Goal: Task Accomplishment & Management: Manage account settings

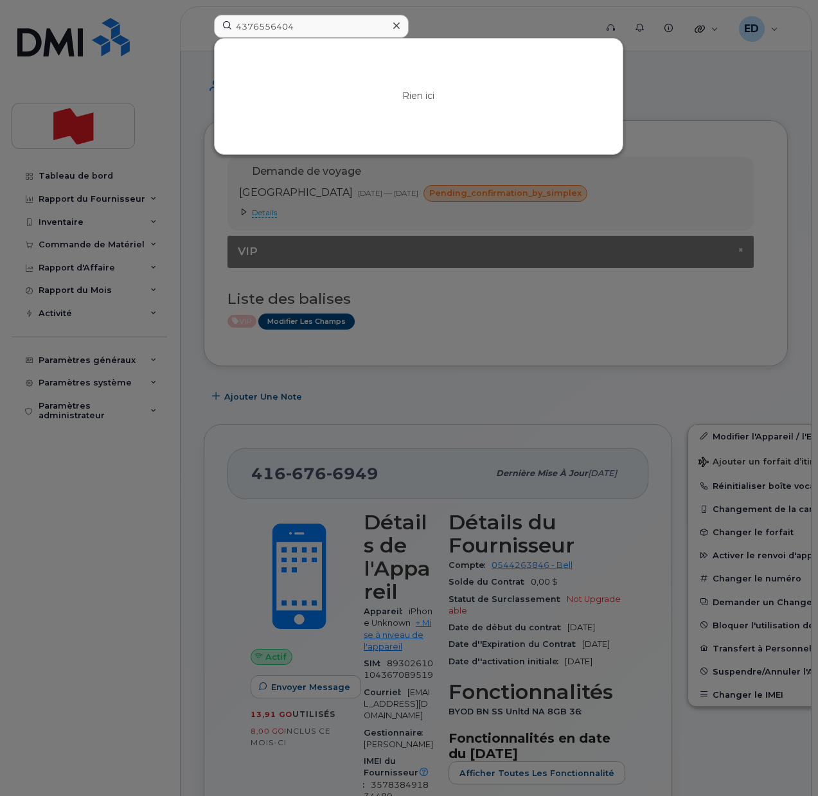
click at [340, 31] on input "4376556404" at bounding box center [311, 26] width 195 height 23
drag, startPoint x: 307, startPoint y: 23, endPoint x: 217, endPoint y: 35, distance: 91.4
click at [217, 35] on input "4376556404" at bounding box center [311, 26] width 195 height 23
click at [260, 27] on input "[PHONE_NUMBER]" at bounding box center [311, 26] width 195 height 23
click at [727, 309] on div at bounding box center [409, 398] width 818 height 796
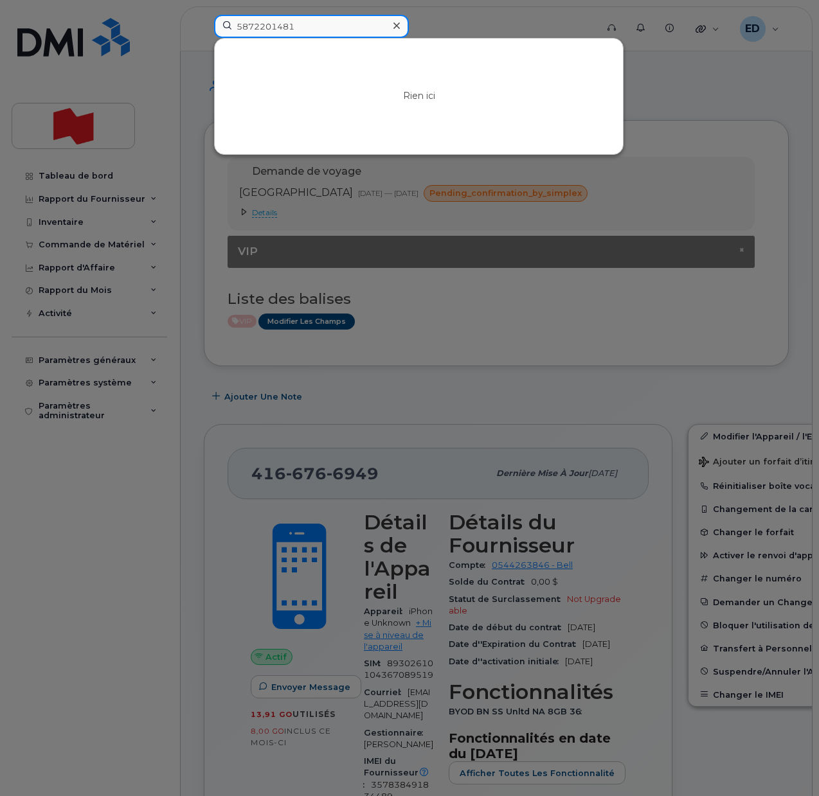
drag, startPoint x: 339, startPoint y: 21, endPoint x: 218, endPoint y: 26, distance: 120.9
click at [218, 26] on input "5872201481" at bounding box center [311, 26] width 195 height 23
paste input "- Stephanie Vogelaar"
drag, startPoint x: 254, startPoint y: 24, endPoint x: 220, endPoint y: 24, distance: 33.4
click at [220, 24] on input "- Stephanie Vogelaar" at bounding box center [311, 26] width 195 height 23
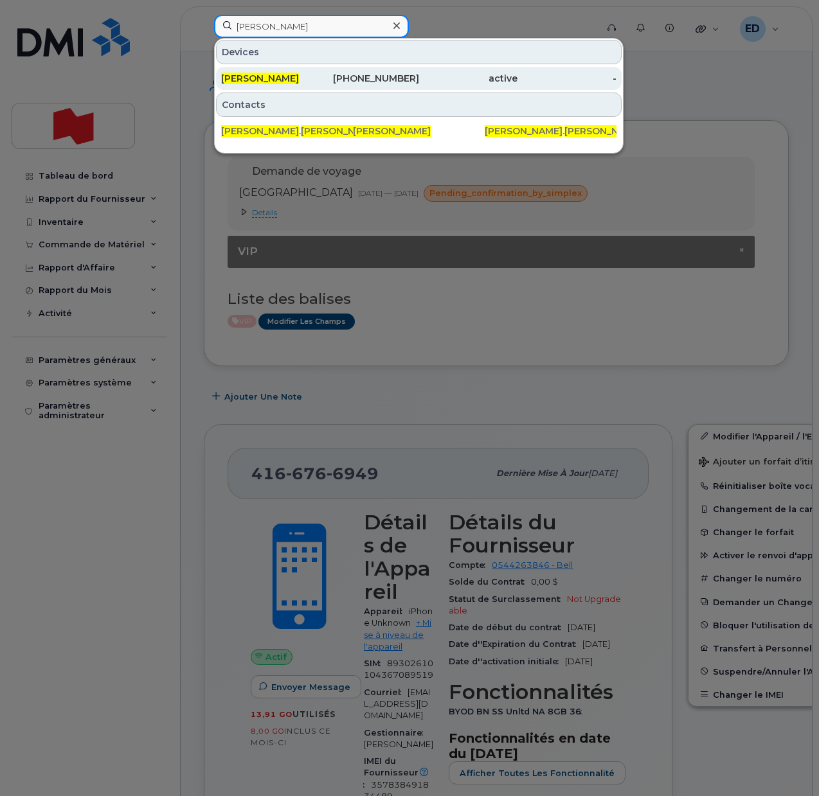
type input "Stephanie Vogelaar"
click at [272, 80] on span "Stephanie Vogelaar" at bounding box center [260, 79] width 78 height 12
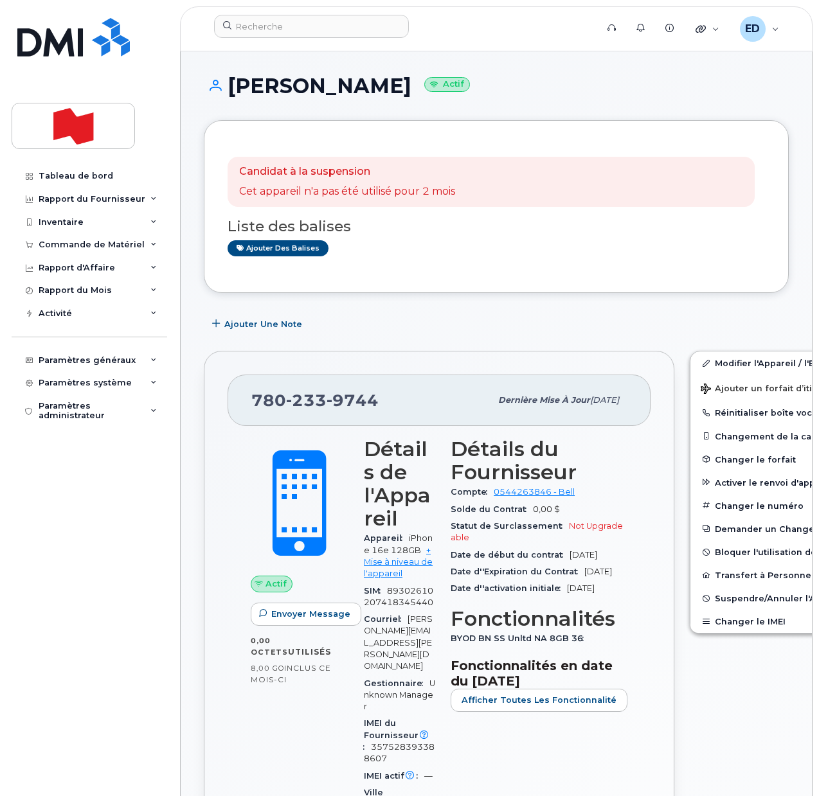
drag, startPoint x: 605, startPoint y: 274, endPoint x: 598, endPoint y: 329, distance: 55.2
click at [605, 274] on div "Candidat à la suspension Cet appareil n'a pas été utilisé pour 2 mois Liste des…" at bounding box center [496, 206] width 585 height 173
drag, startPoint x: 377, startPoint y: 398, endPoint x: 253, endPoint y: 400, distance: 124.7
click at [253, 400] on div "780 233 9744" at bounding box center [370, 400] width 239 height 27
copy span "780 233 9744"
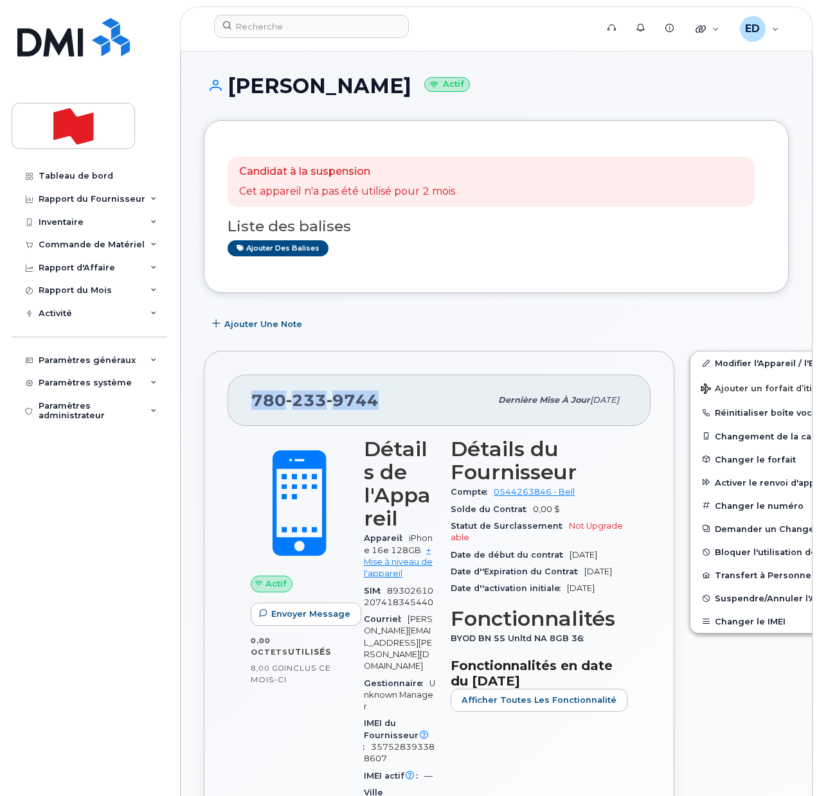
copy span "780 233 9744"
click at [276, 24] on input at bounding box center [311, 26] width 195 height 23
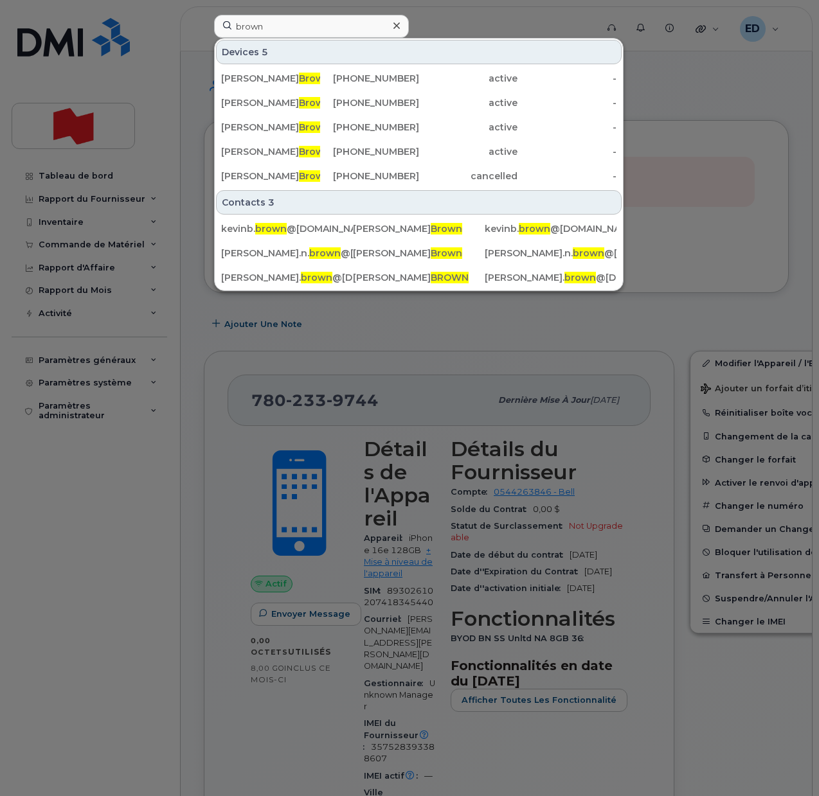
click at [659, 140] on div at bounding box center [409, 398] width 819 height 796
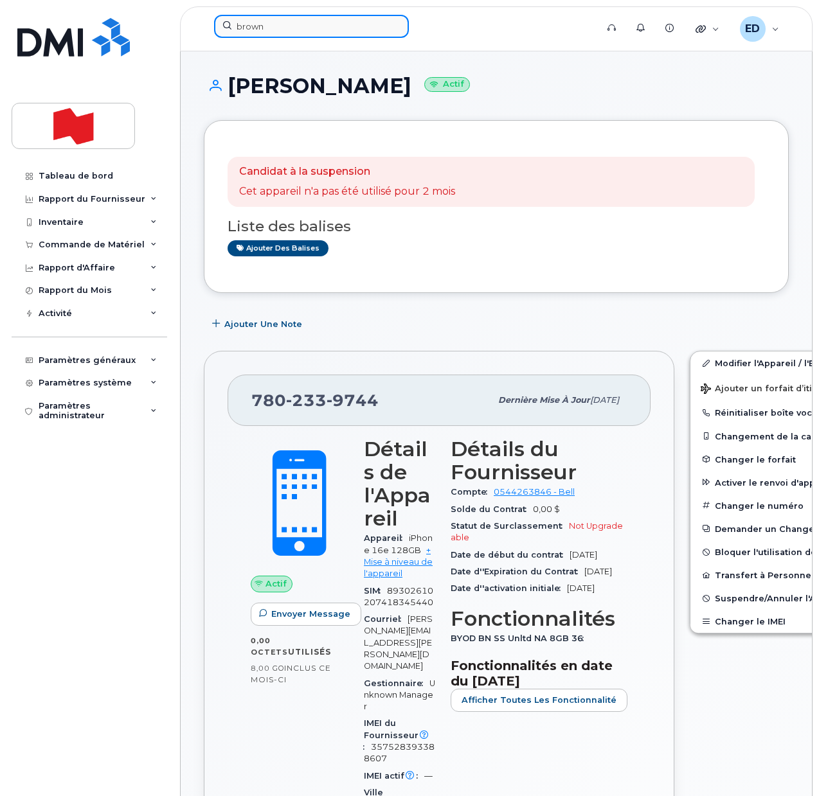
click at [269, 33] on input "brown" at bounding box center [311, 26] width 195 height 23
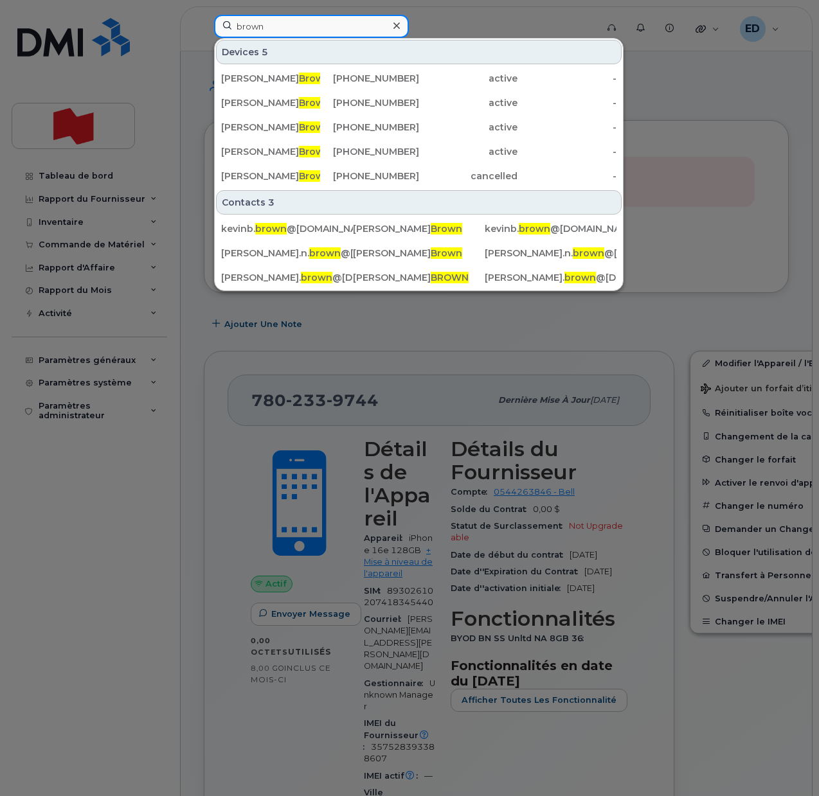
paste input "[PHONE_NUMBER]"
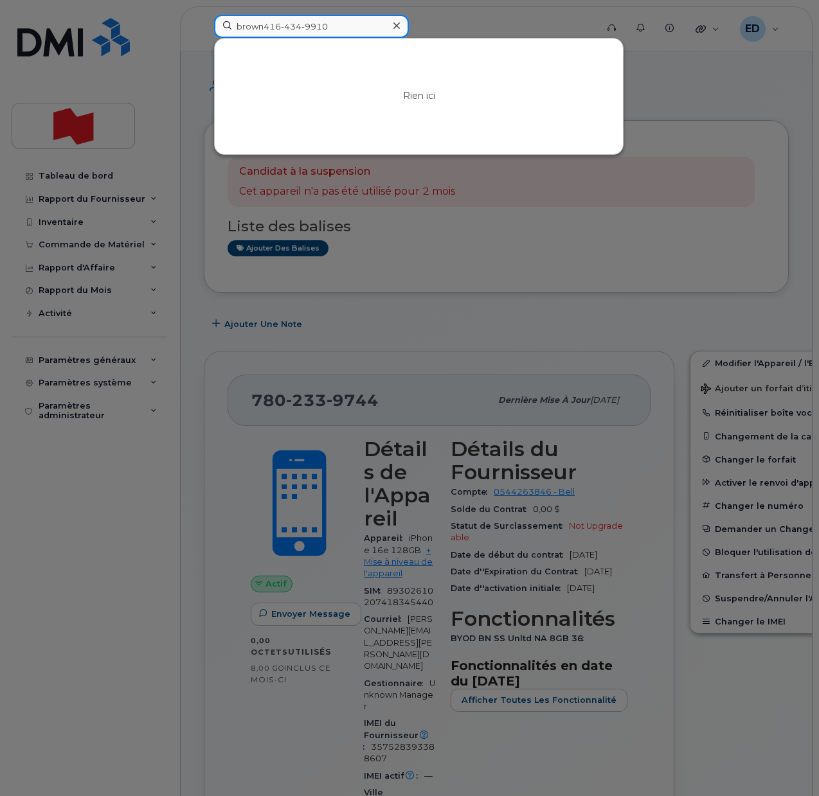
drag, startPoint x: 337, startPoint y: 24, endPoint x: 192, endPoint y: 40, distance: 145.4
click at [204, 32] on div "brown416-434-9910 Rien ici" at bounding box center [401, 29] width 395 height 28
paste input
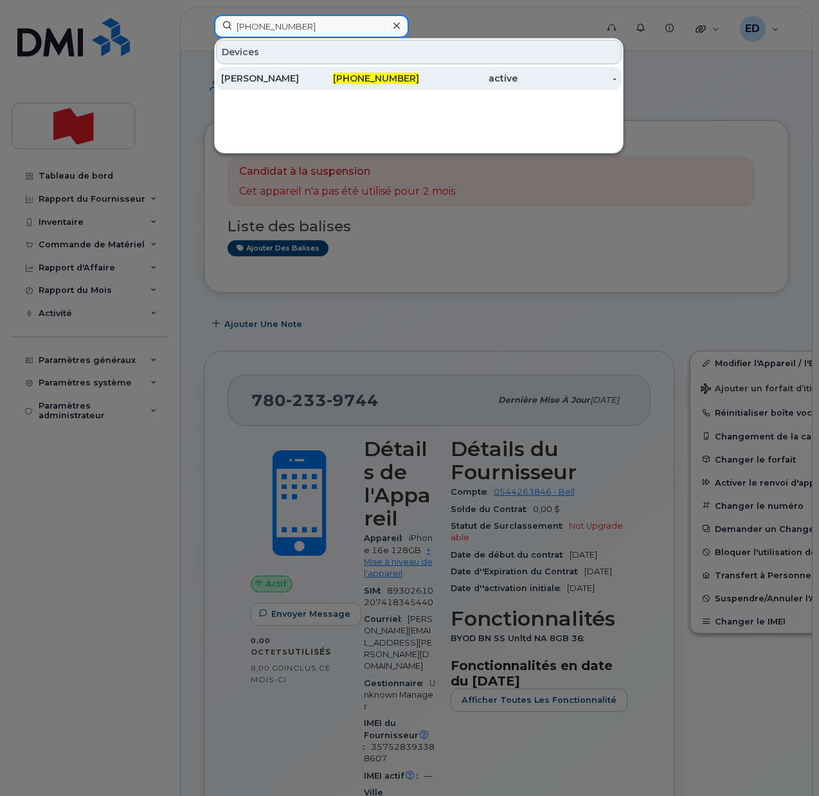
type input "[PHONE_NUMBER]"
click at [265, 83] on div "[PERSON_NAME]" at bounding box center [270, 78] width 99 height 13
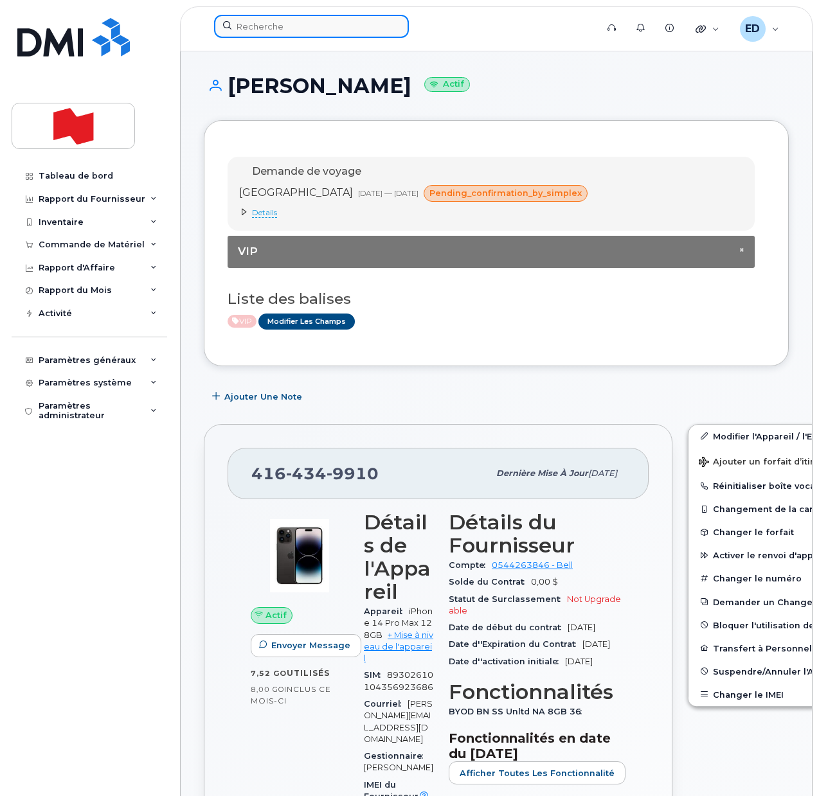
click at [264, 26] on input at bounding box center [311, 26] width 195 height 23
paste input "Tina Davidson"
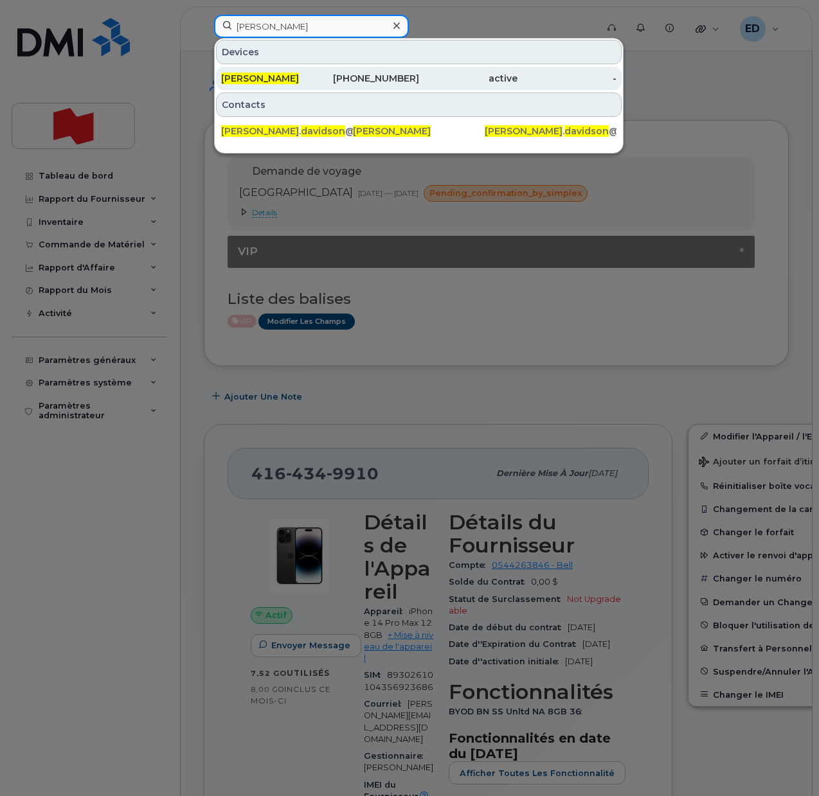
type input "Tina Davidson"
click at [251, 79] on span "Tina Davidson" at bounding box center [260, 79] width 78 height 12
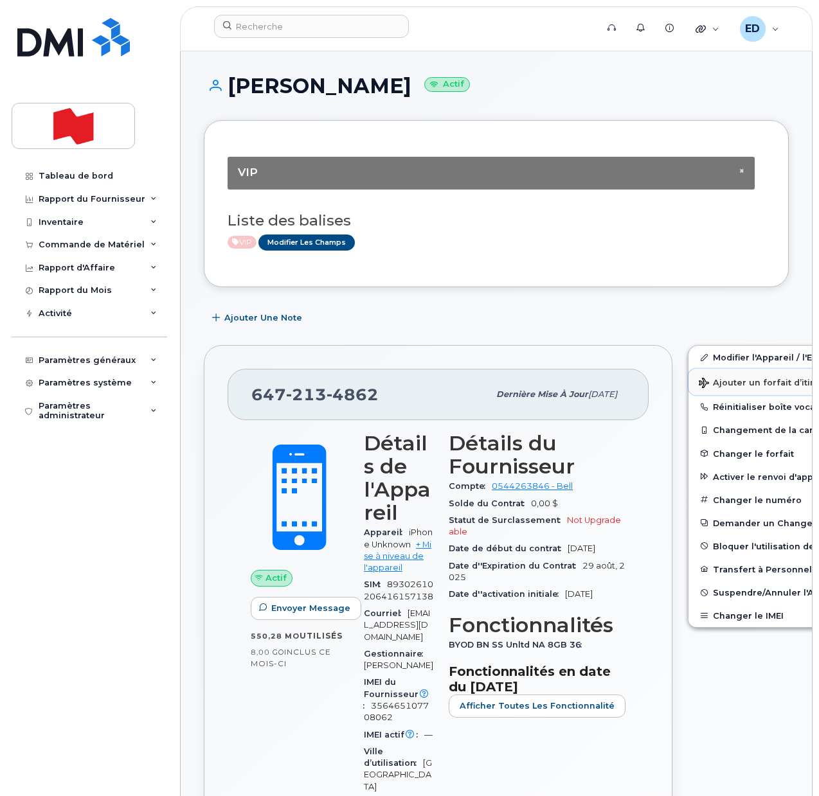
click at [711, 379] on span "Ajouter un forfait d’itinérance" at bounding box center [773, 384] width 148 height 12
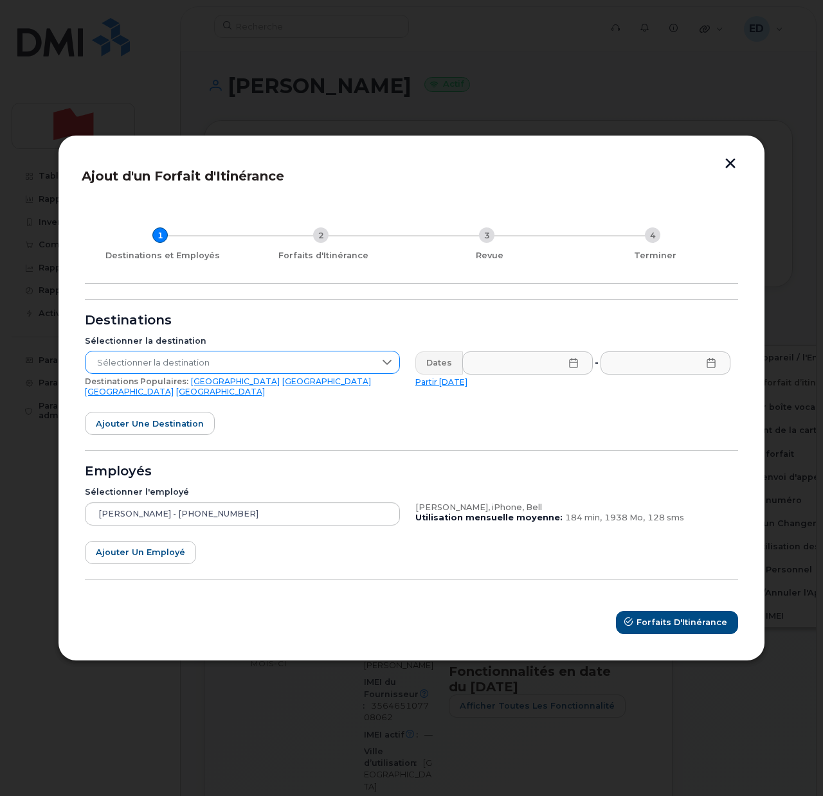
click at [387, 359] on div at bounding box center [387, 363] width 24 height 22
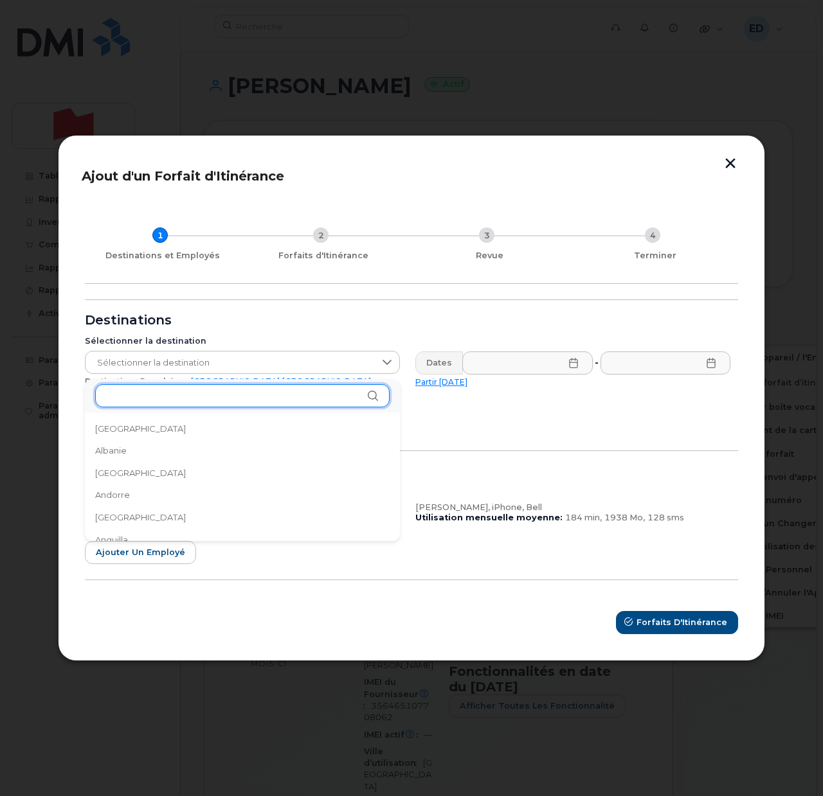
click at [139, 394] on input "text" at bounding box center [242, 395] width 294 height 23
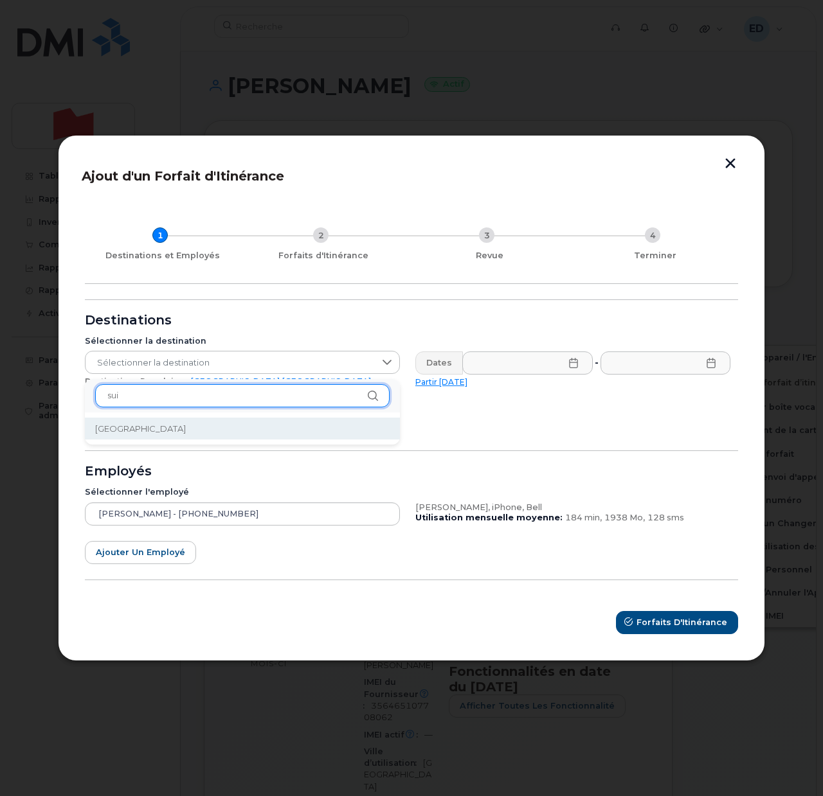
type input "sui"
click at [145, 429] on li "Suisse" at bounding box center [242, 429] width 315 height 22
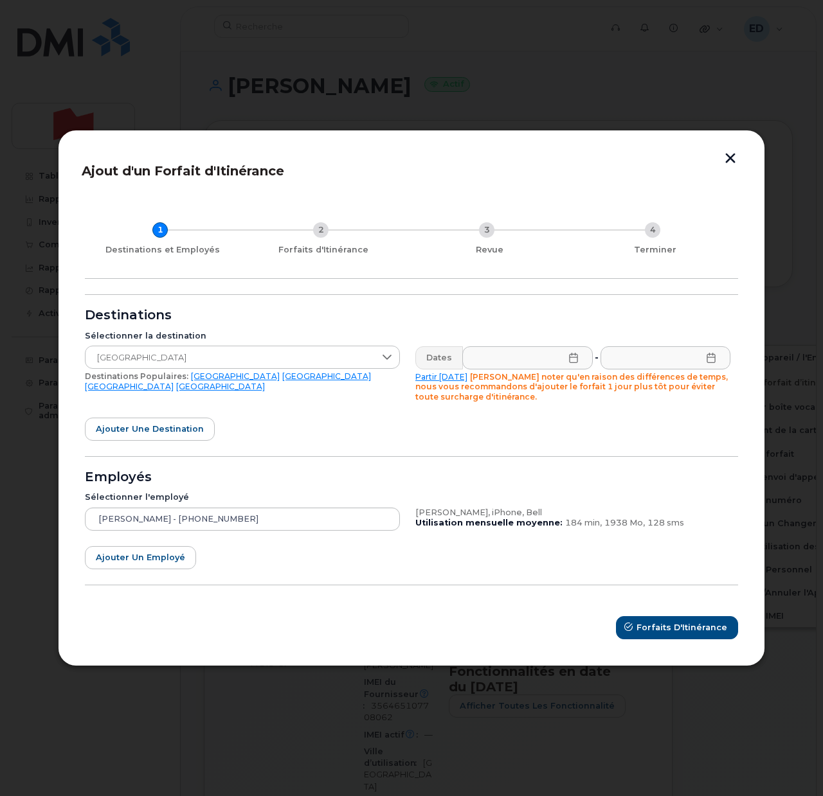
click at [572, 357] on icon at bounding box center [573, 358] width 8 height 10
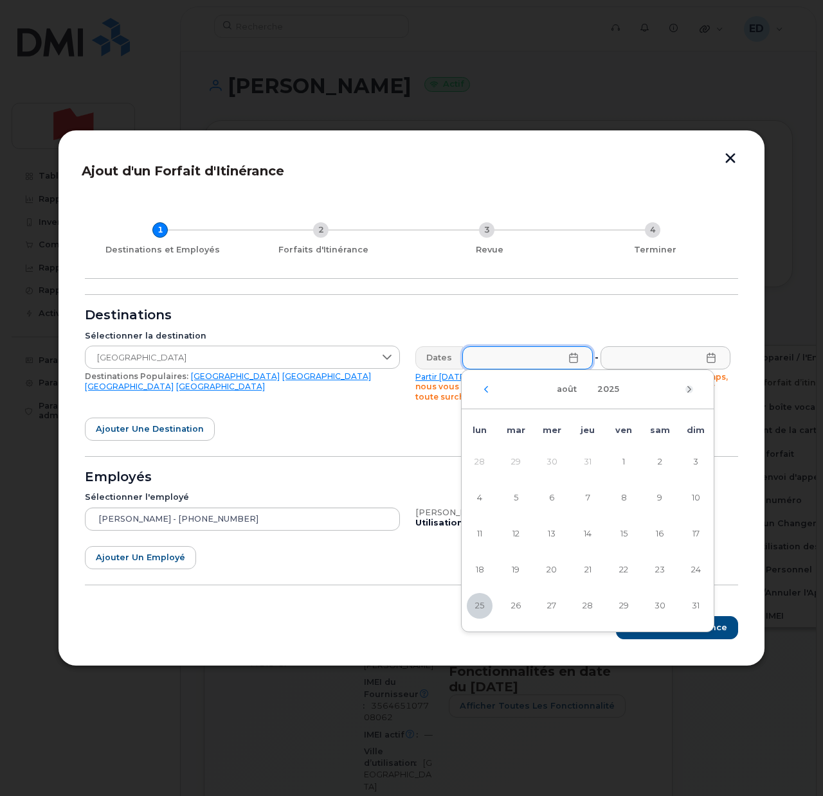
click at [690, 386] on icon "Mois suivant" at bounding box center [689, 389] width 8 height 10
click at [626, 530] on span "19" at bounding box center [623, 534] width 26 height 26
type input "19/09/2025"
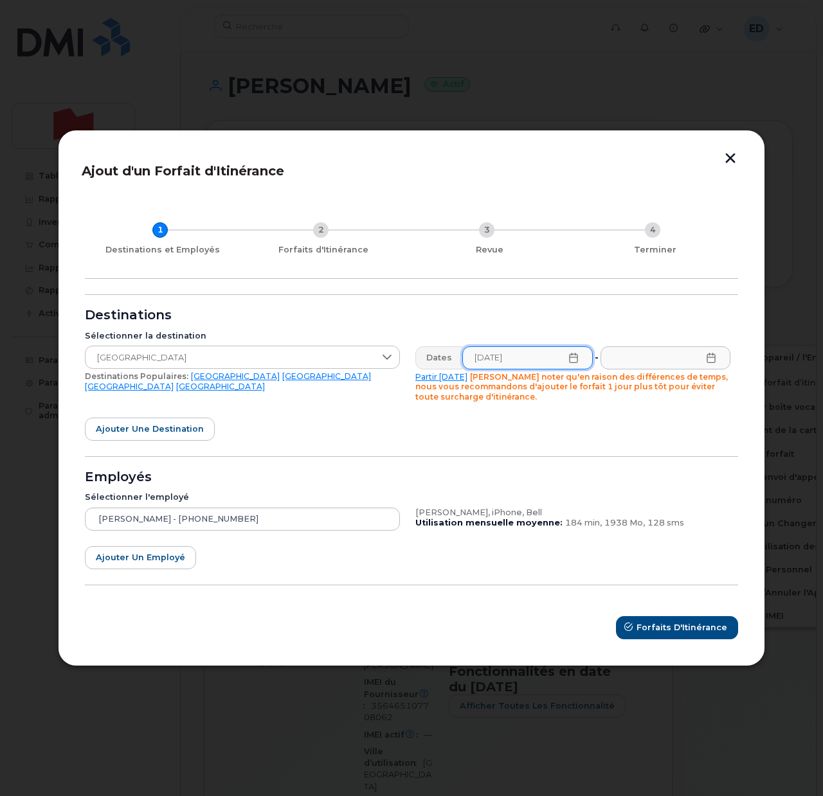
click at [708, 361] on icon at bounding box center [711, 358] width 10 height 10
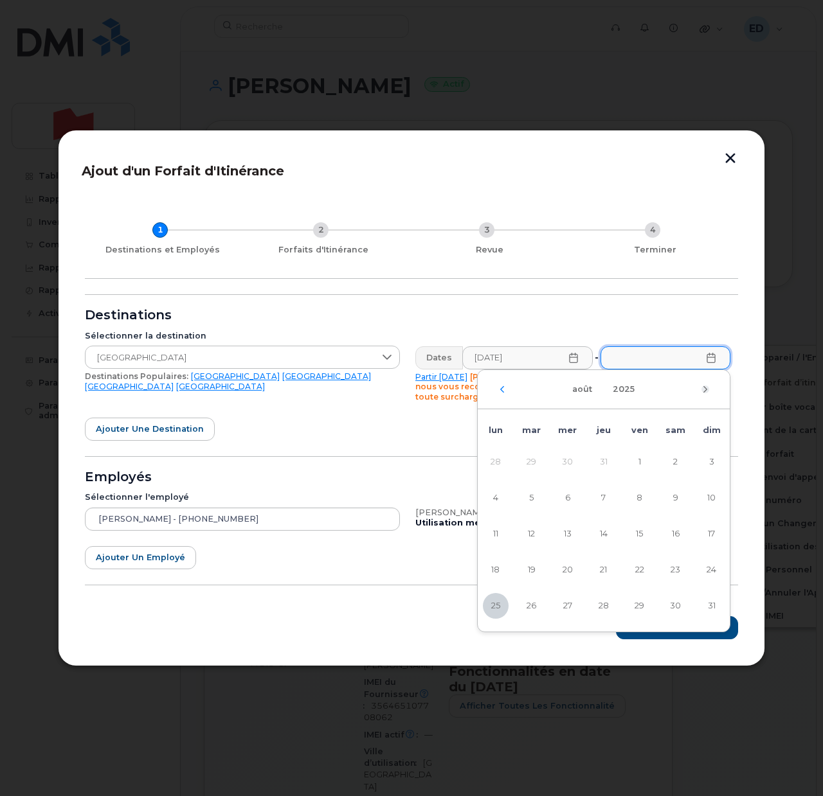
click at [706, 391] on icon "Mois suivant" at bounding box center [705, 389] width 8 height 10
click at [494, 601] on span "29" at bounding box center [496, 606] width 26 height 26
type input "29/09/2025"
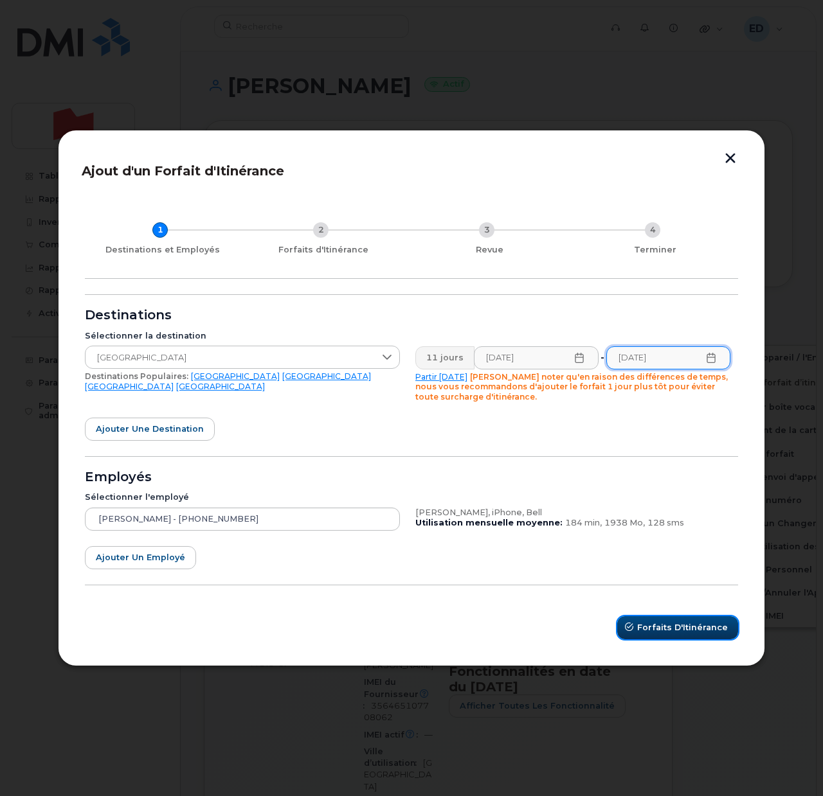
click at [654, 627] on span "Forfaits d'Itinérance" at bounding box center [682, 627] width 91 height 12
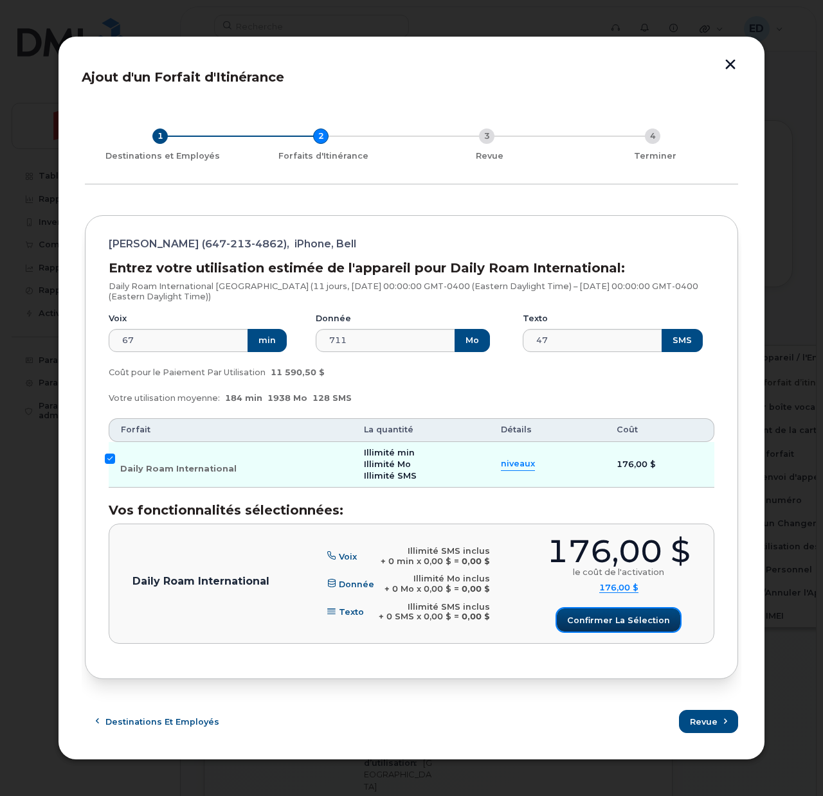
click at [600, 616] on span "Confirmer la sélection" at bounding box center [618, 620] width 103 height 12
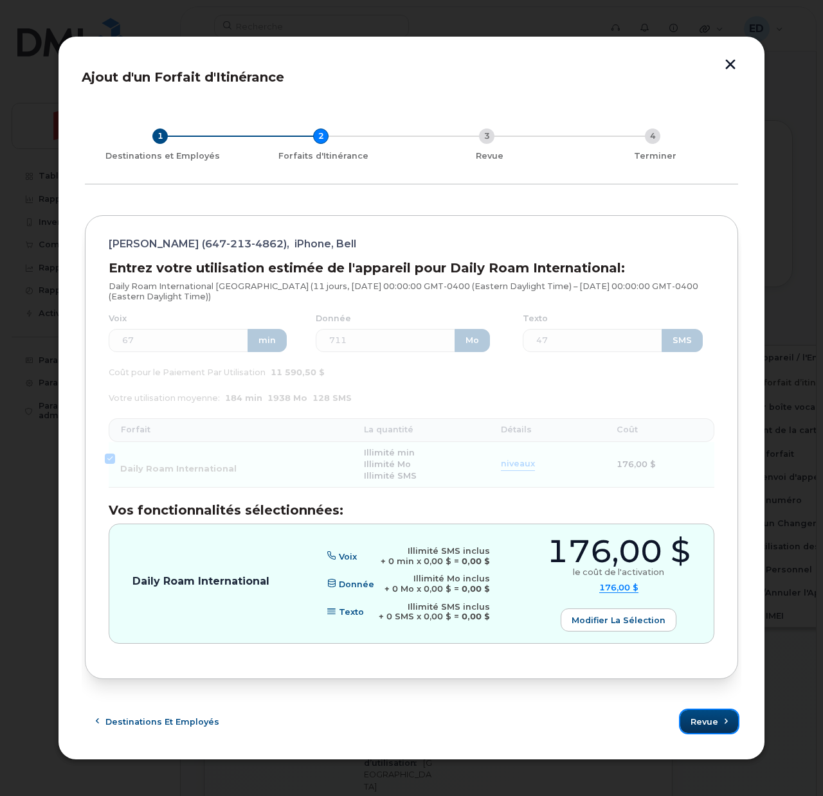
click at [709, 725] on span "Revue" at bounding box center [704, 722] width 28 height 12
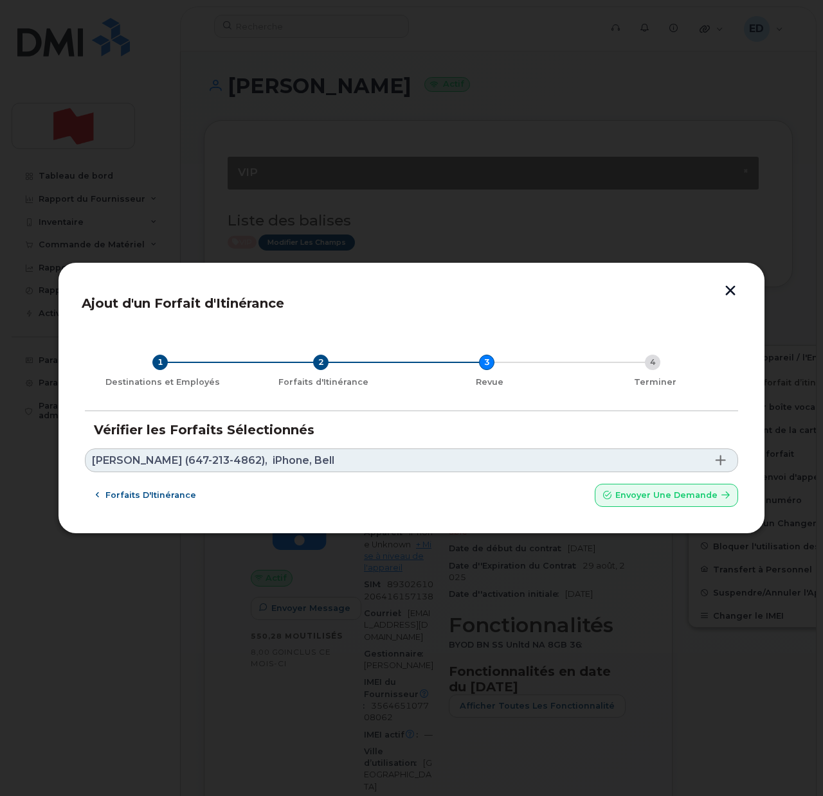
click at [329, 455] on link "Tina Davidson (647-213-4862), iPhone, Bell" at bounding box center [411, 461] width 653 height 24
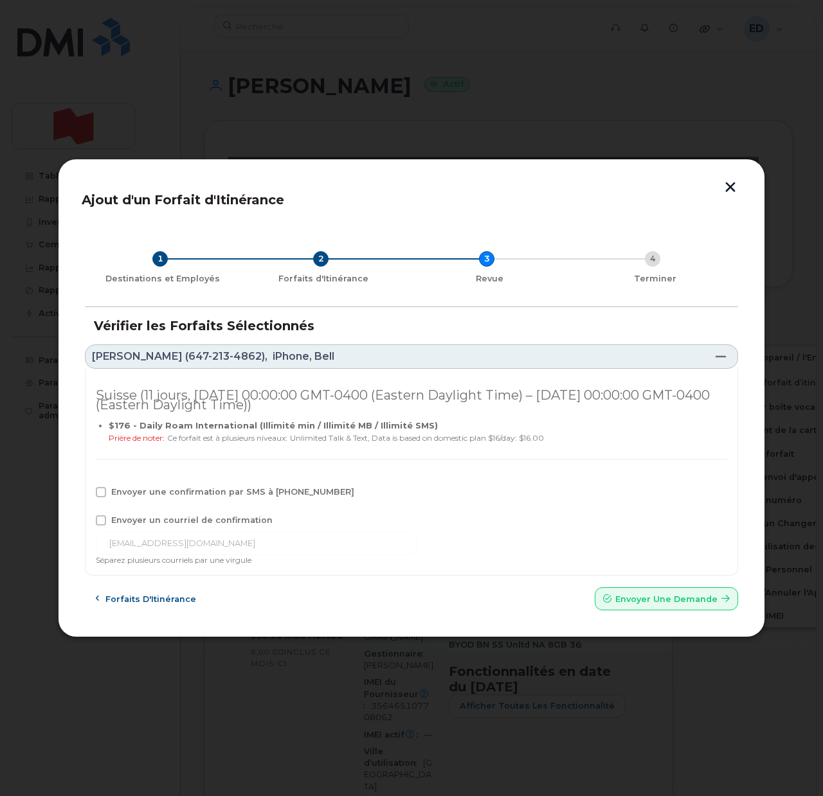
drag, startPoint x: 102, startPoint y: 491, endPoint x: 102, endPoint y: 499, distance: 8.4
click at [102, 491] on span at bounding box center [101, 492] width 10 height 10
click at [87, 491] on input "Envoyer une confirmation par SMS à 647-213-4862" at bounding box center [83, 490] width 6 height 6
checkbox input "true"
drag, startPoint x: 101, startPoint y: 517, endPoint x: 105, endPoint y: 530, distance: 13.4
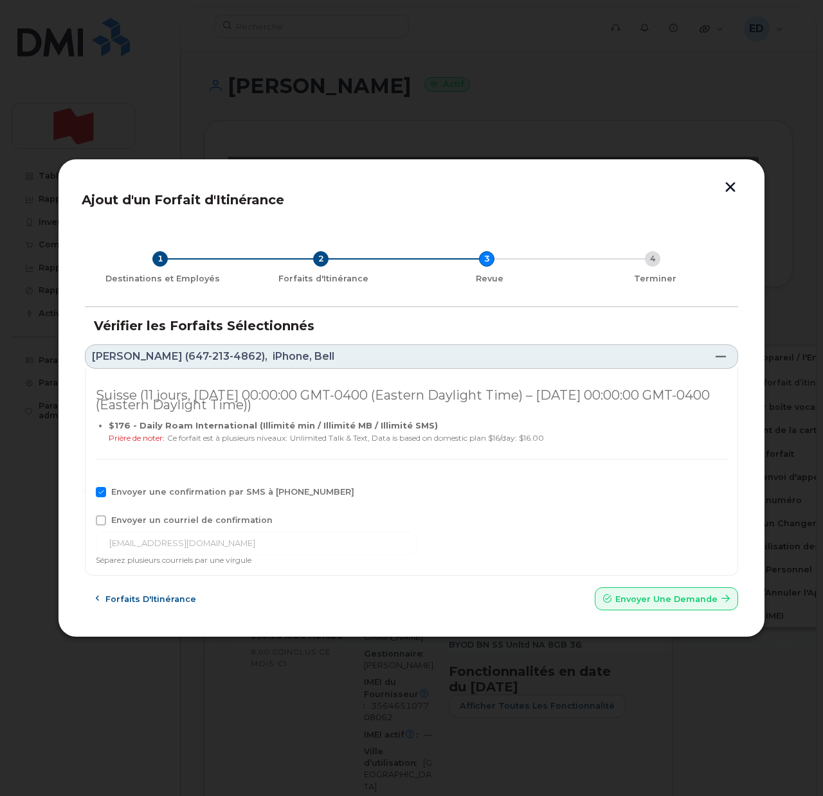
click at [101, 518] on span at bounding box center [101, 520] width 10 height 10
click at [87, 518] on input "Envoyer un courriel de confirmation" at bounding box center [83, 518] width 6 height 6
checkbox input "true"
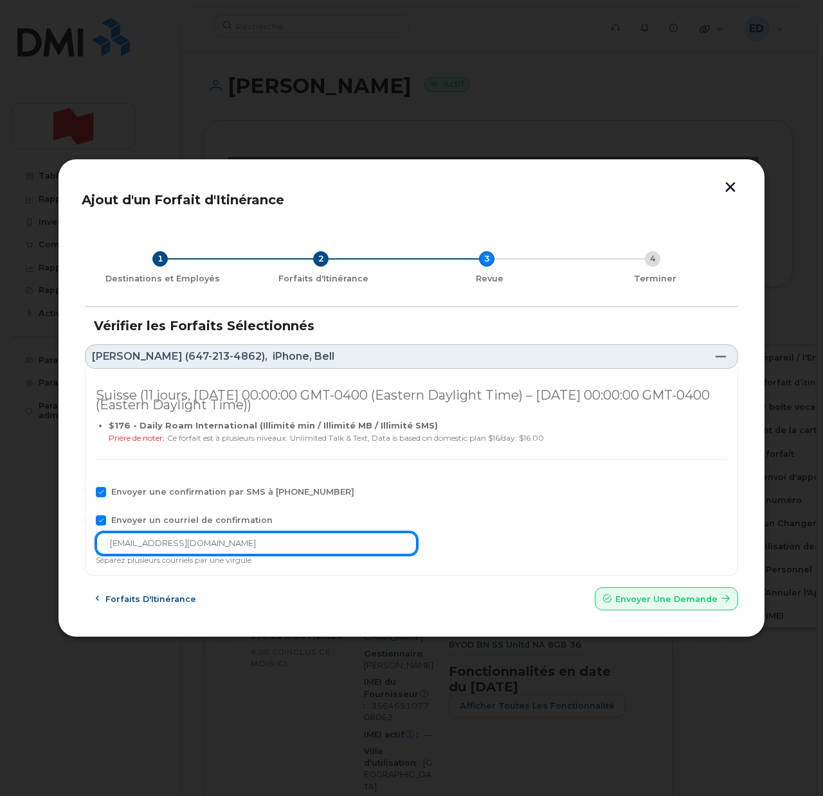
drag, startPoint x: 243, startPoint y: 551, endPoint x: 104, endPoint y: 553, distance: 138.8
click at [104, 554] on input "tina.davidson@nbc.ca" at bounding box center [256, 543] width 321 height 23
paste input "elecom-voix@bn"
type input "telecom-voix@bnc.ca"
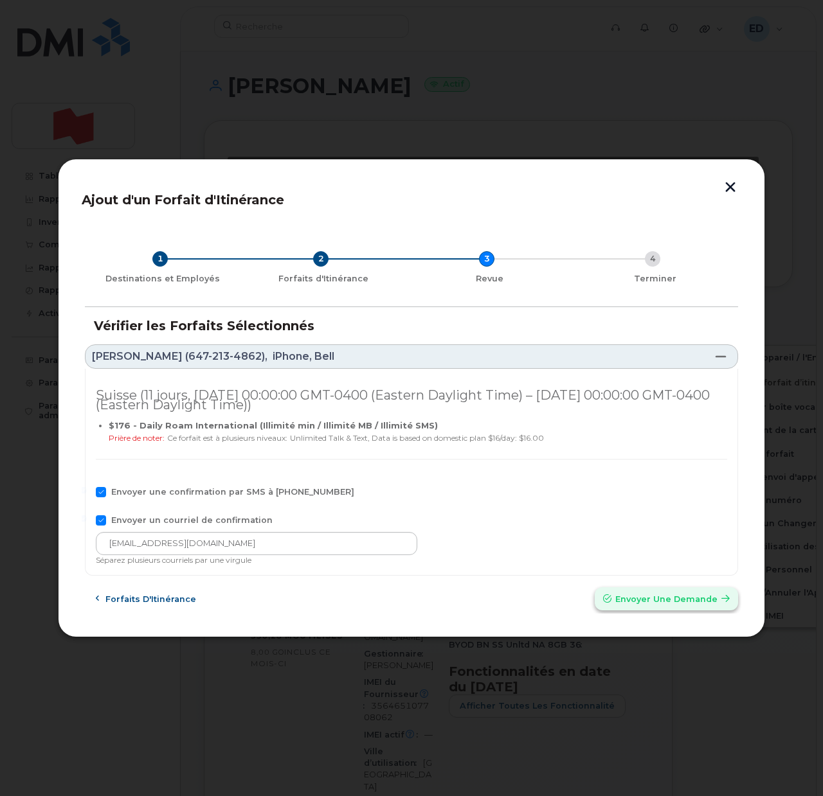
click at [648, 605] on button "Envoyer une Demande" at bounding box center [665, 598] width 143 height 23
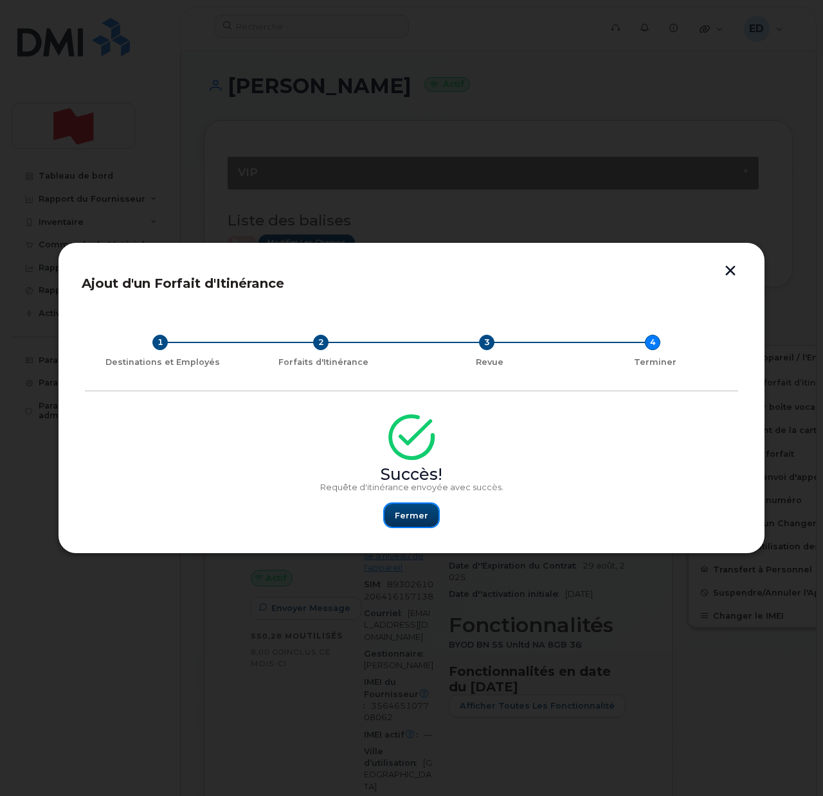
click at [407, 516] on span "Fermer" at bounding box center [411, 516] width 33 height 12
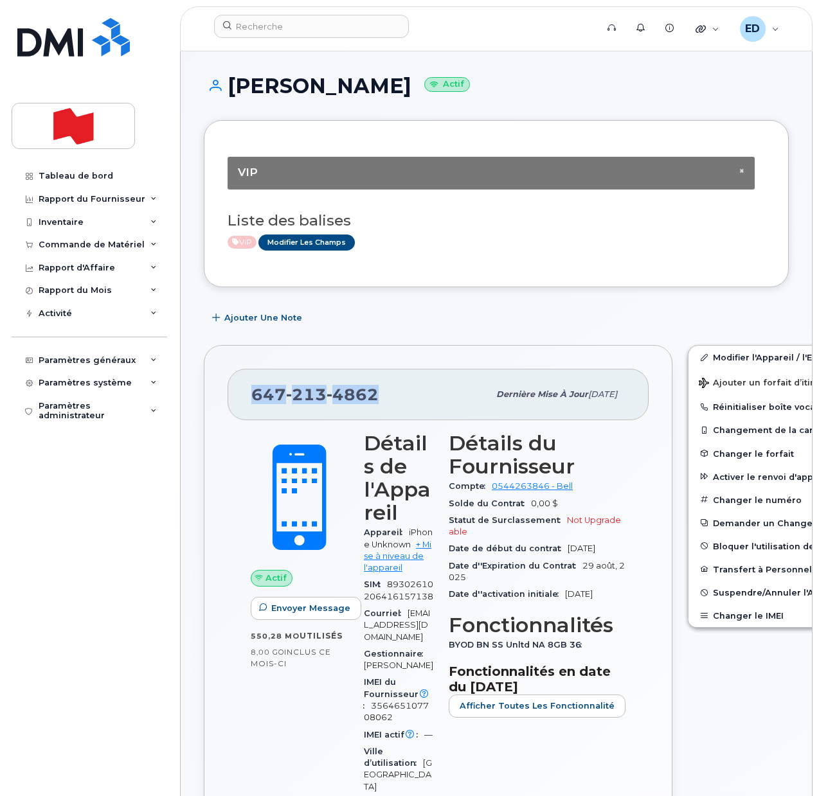
drag, startPoint x: 359, startPoint y: 397, endPoint x: 256, endPoint y: 395, distance: 103.5
click at [256, 395] on div "647 213 4862" at bounding box center [369, 394] width 237 height 27
copy span "647 213 4862"
click at [273, 31] on input at bounding box center [311, 26] width 195 height 23
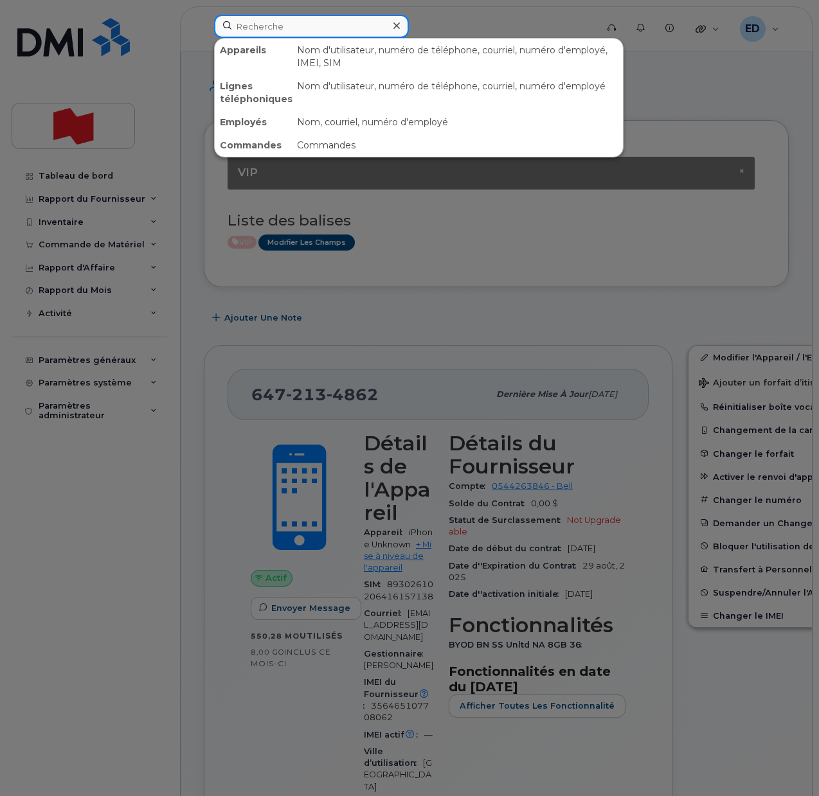
paste input "6472134862"
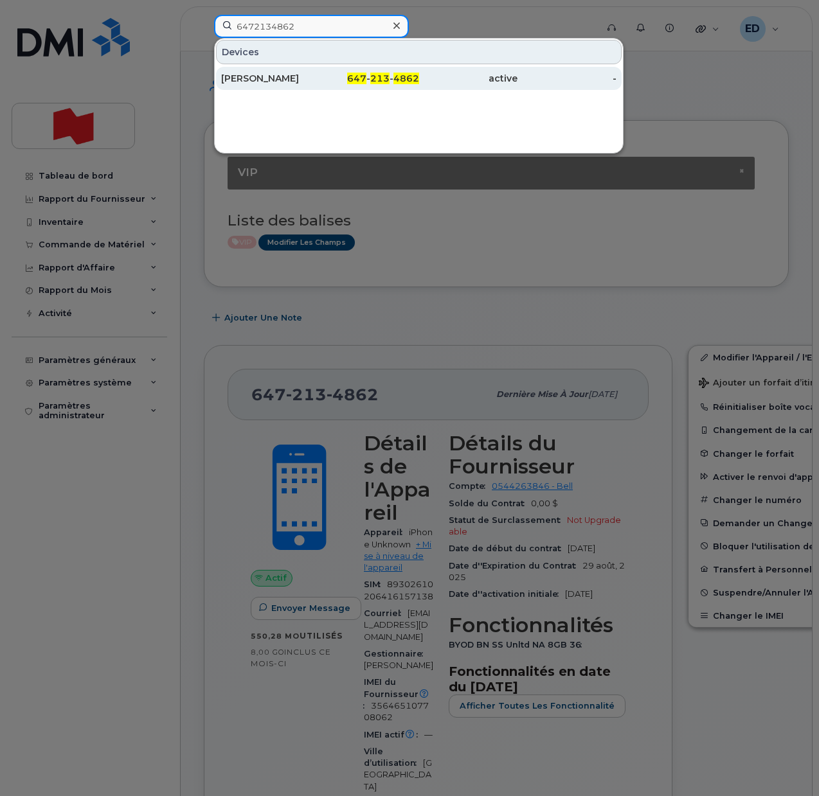
type input "6472134862"
click at [265, 81] on div "Tina Davidson" at bounding box center [270, 78] width 99 height 13
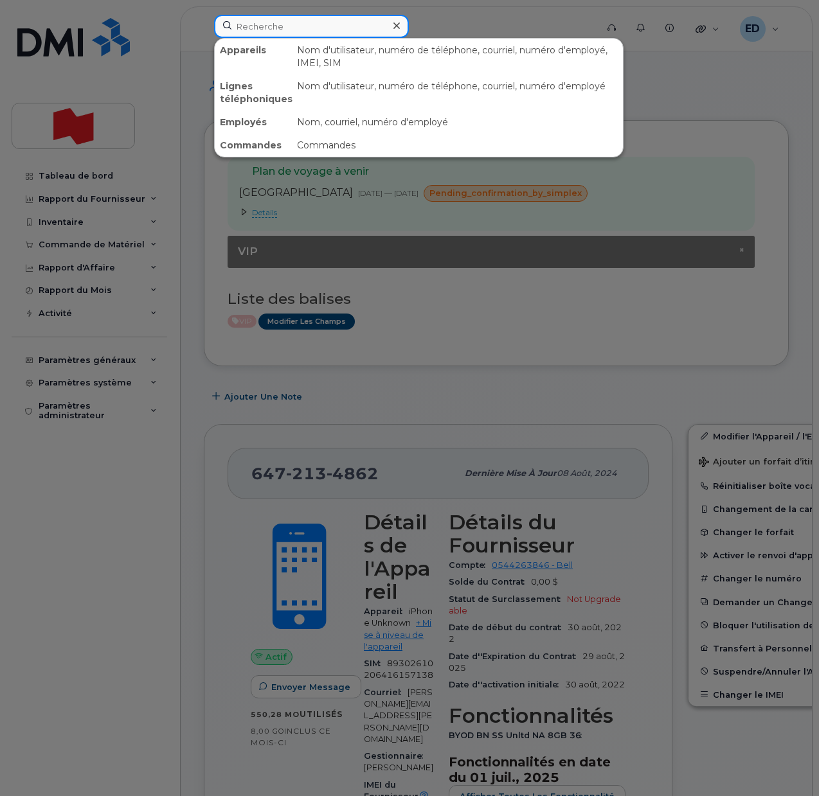
click at [270, 26] on input at bounding box center [311, 26] width 195 height 23
paste input "[PHONE_NUMBER]"
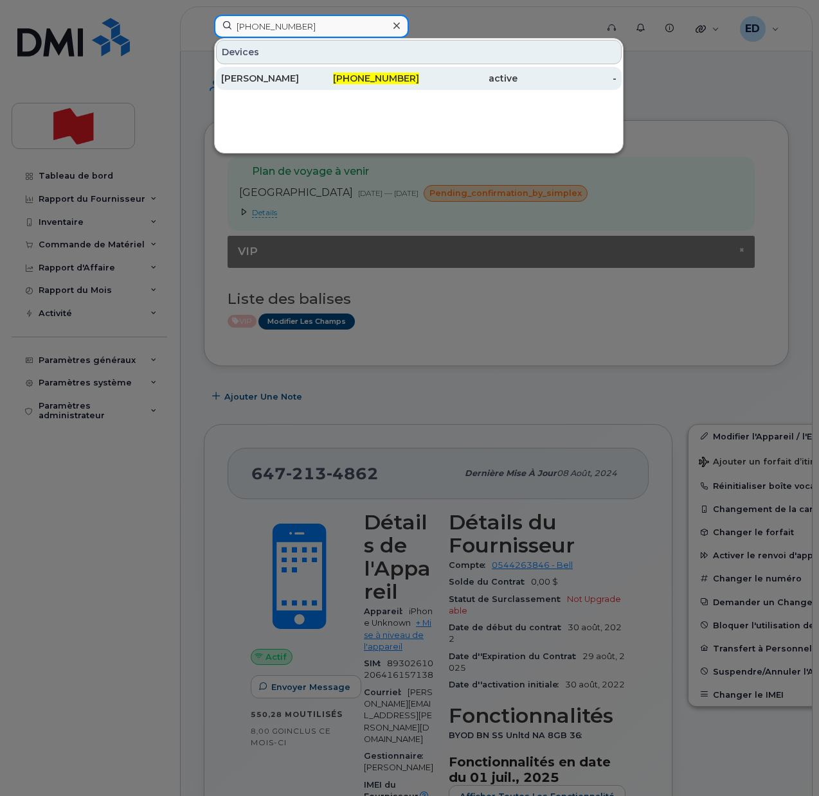
type input "[PHONE_NUMBER]"
click at [320, 85] on div "[PERSON_NAME]" at bounding box center [369, 78] width 99 height 23
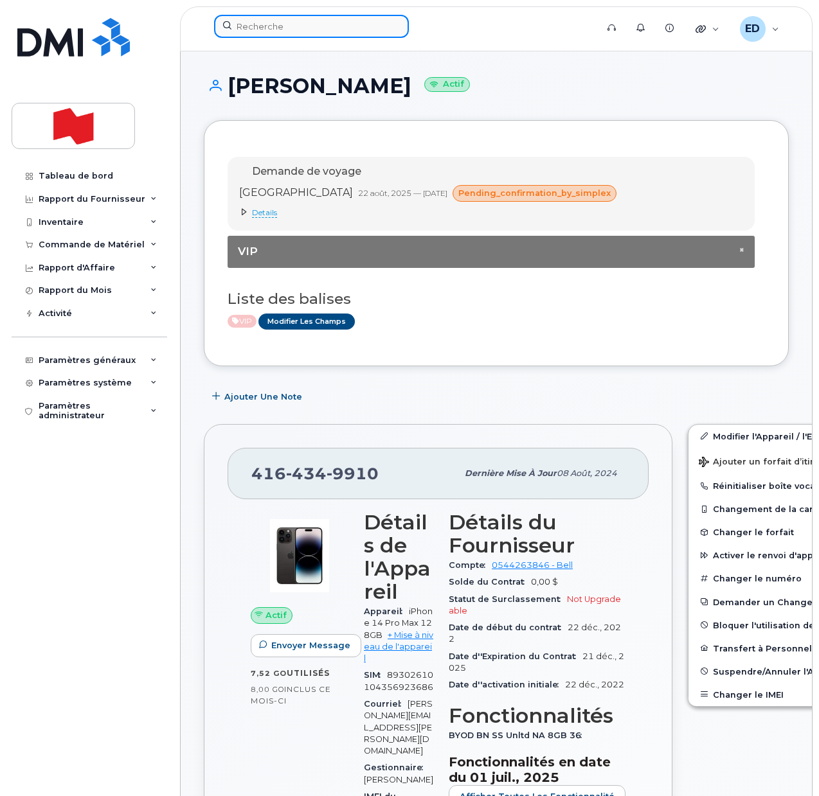
click at [272, 32] on input at bounding box center [311, 26] width 195 height 23
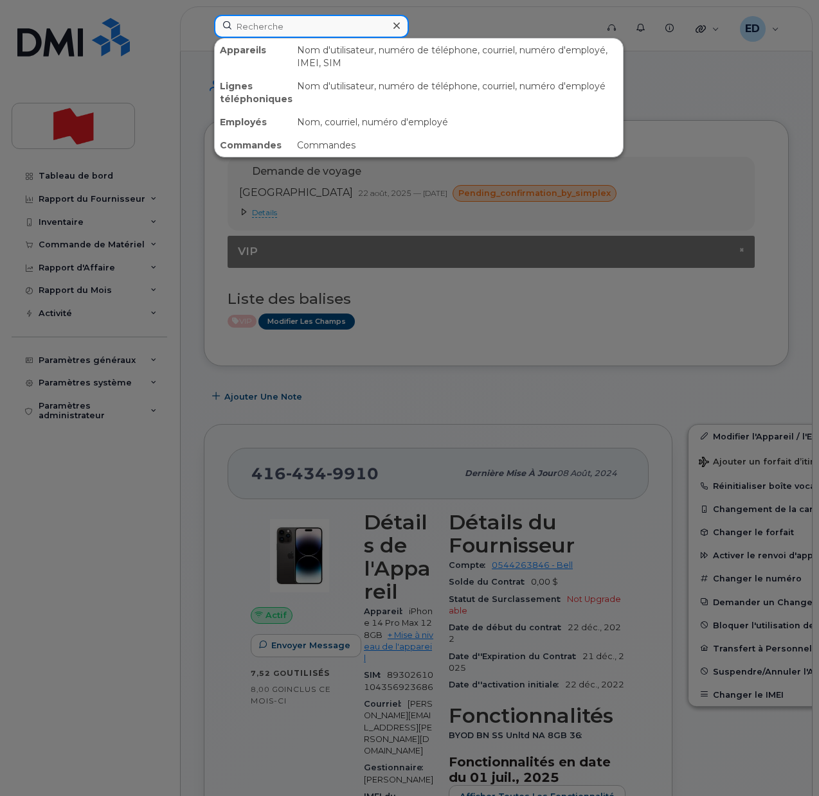
paste input "438-886-7846"
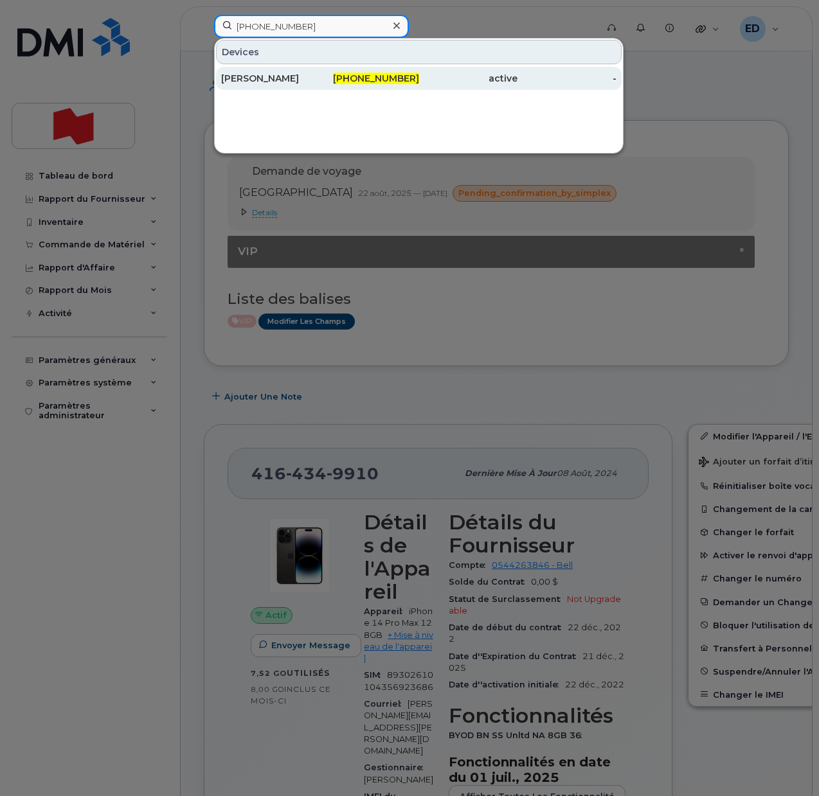
type input "438-886-7846"
click at [320, 87] on div "Hing Phlong" at bounding box center [369, 78] width 99 height 23
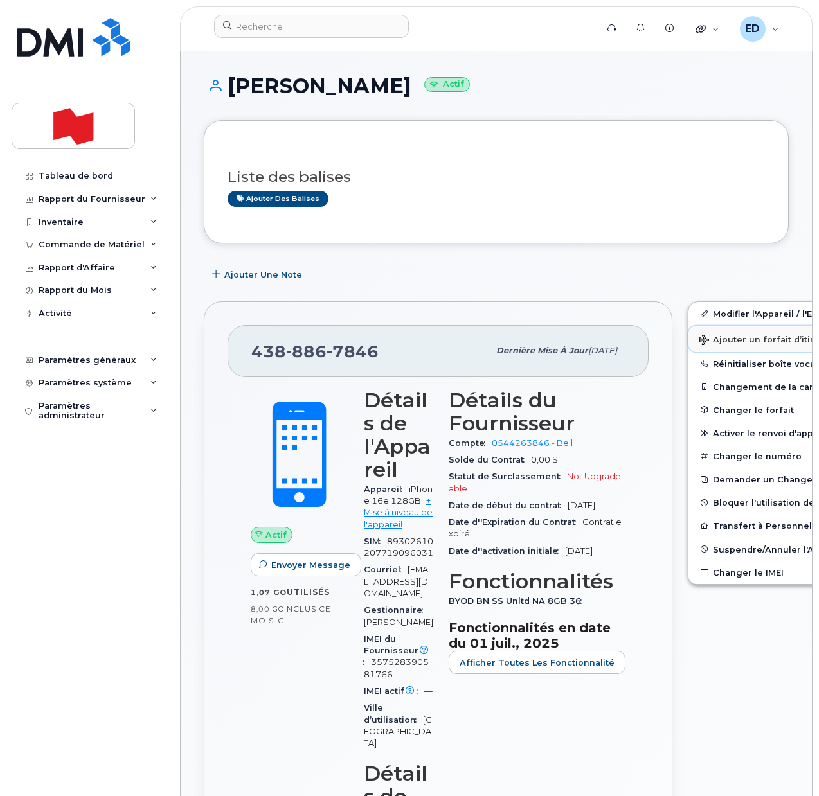
click at [708, 335] on span "Ajouter un forfait d’itinérance" at bounding box center [773, 341] width 148 height 12
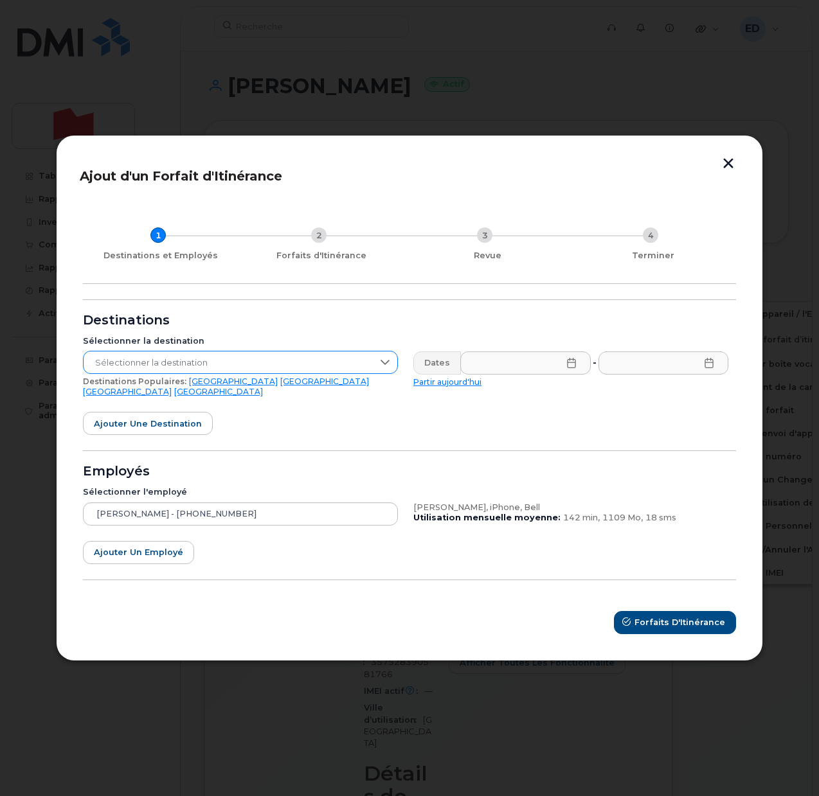
click at [312, 367] on span "Sélectionner la destination" at bounding box center [228, 363] width 289 height 23
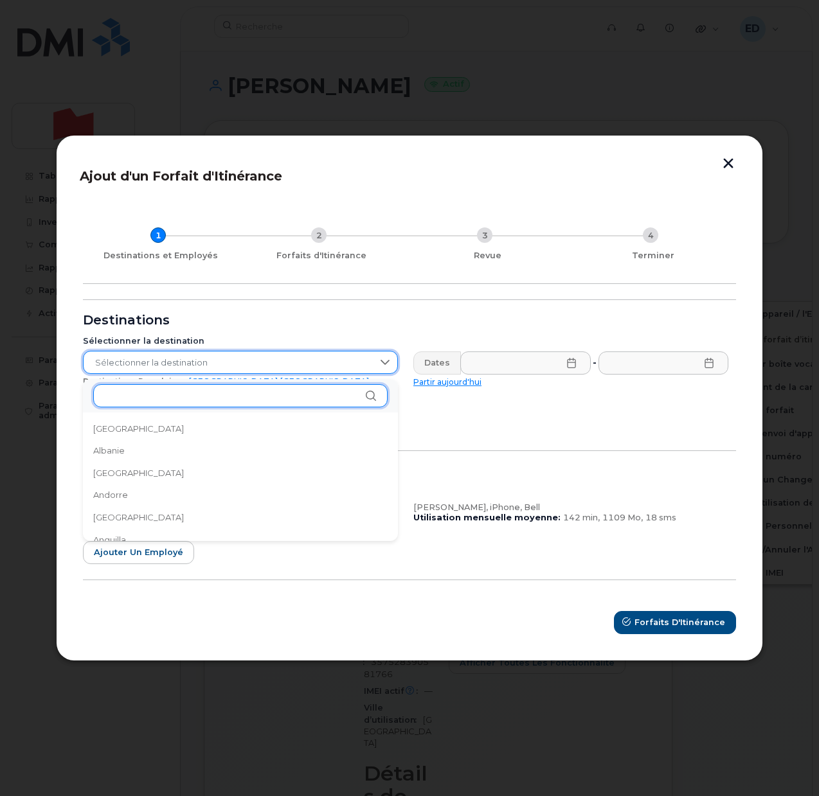
click at [139, 398] on input "text" at bounding box center [240, 395] width 294 height 23
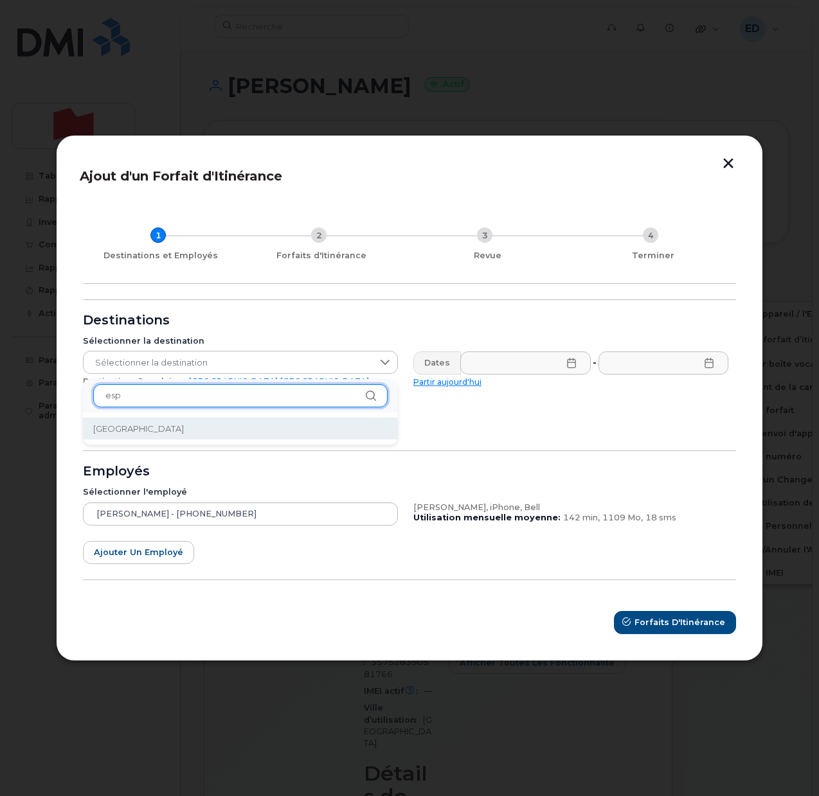
type input "esp"
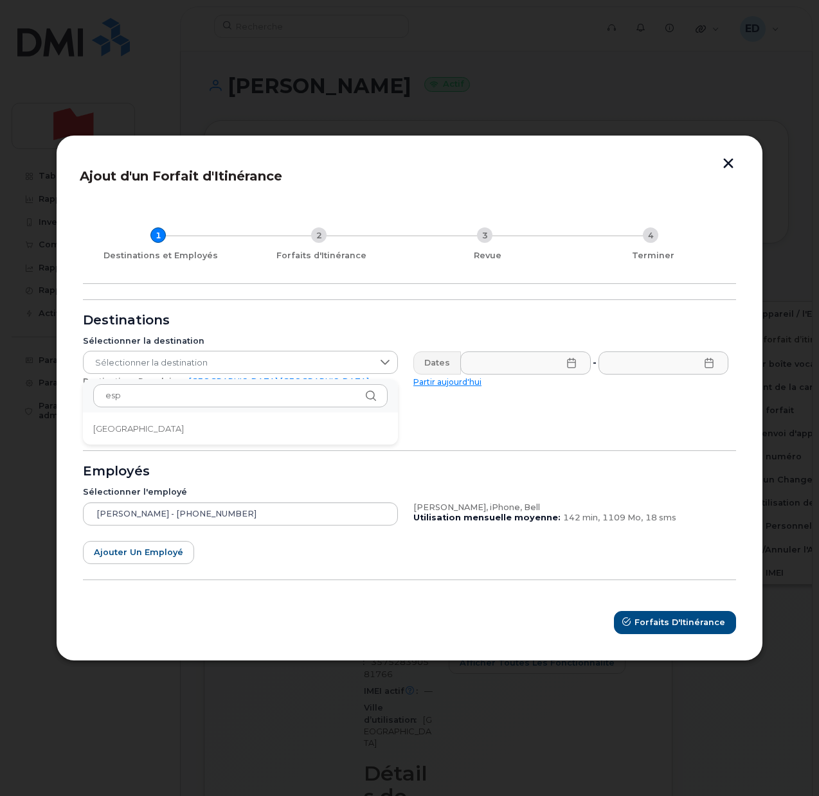
click at [117, 420] on li "Espagne" at bounding box center [240, 429] width 315 height 22
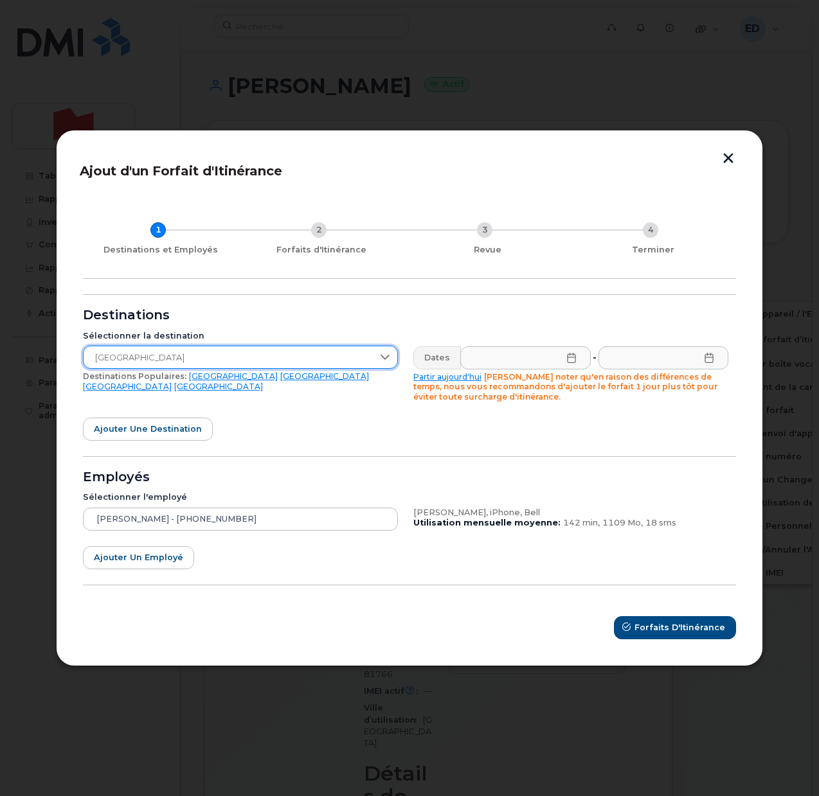
click at [572, 358] on icon at bounding box center [571, 358] width 10 height 10
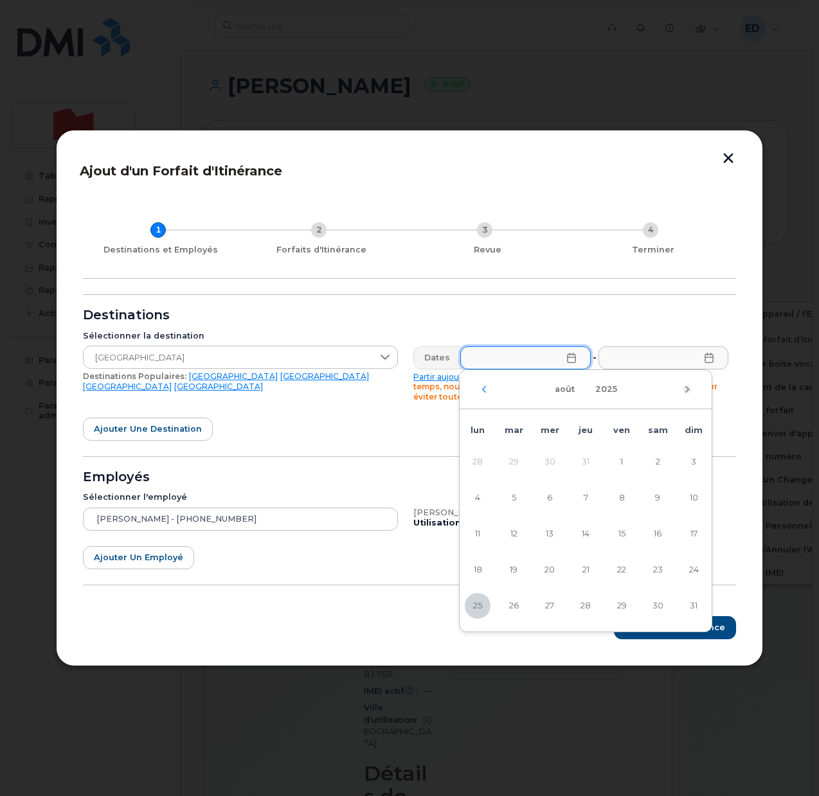
click at [687, 388] on icon "Mois suivant" at bounding box center [687, 389] width 8 height 10
click at [620, 459] on span "5" at bounding box center [622, 462] width 26 height 26
type input "05/09/2025"
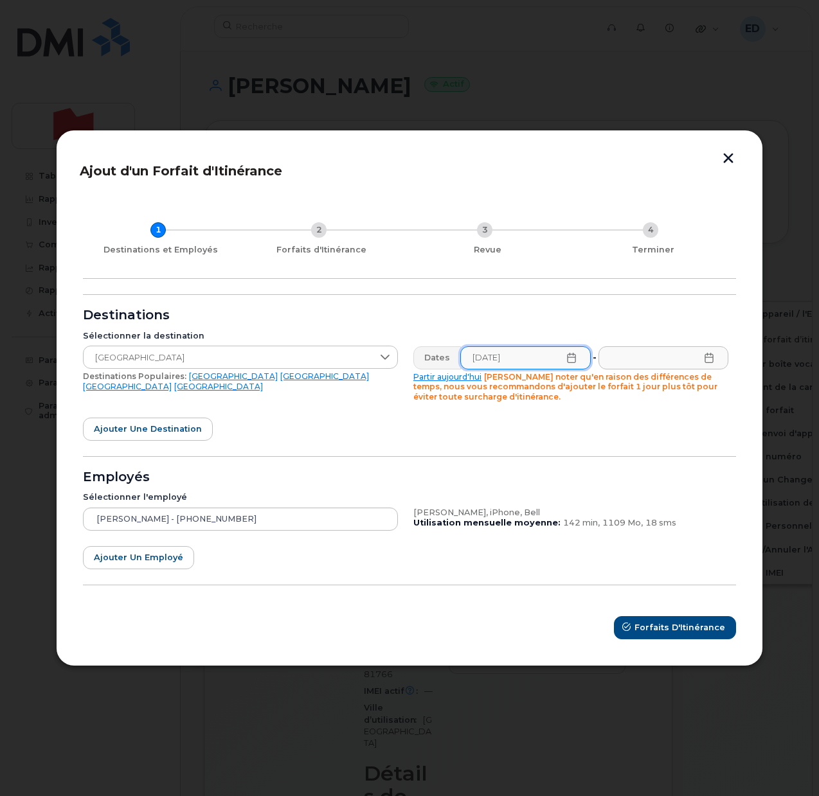
click at [711, 355] on icon at bounding box center [709, 358] width 10 height 10
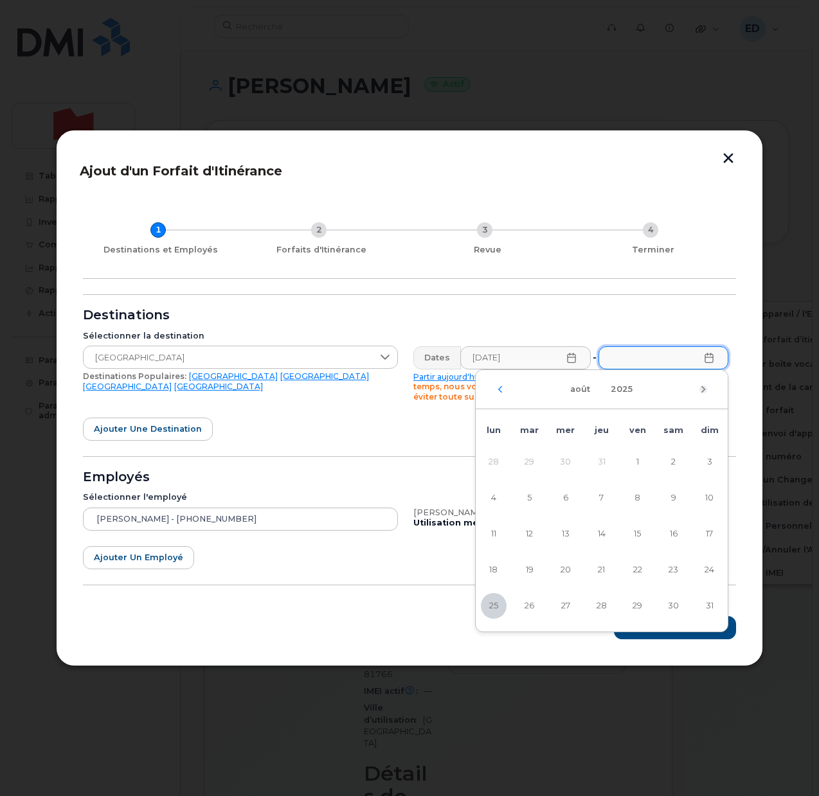
click at [701, 387] on icon "Mois suivant" at bounding box center [703, 389] width 8 height 10
click at [609, 535] on span "18" at bounding box center [602, 534] width 26 height 26
type input "18/09/2025"
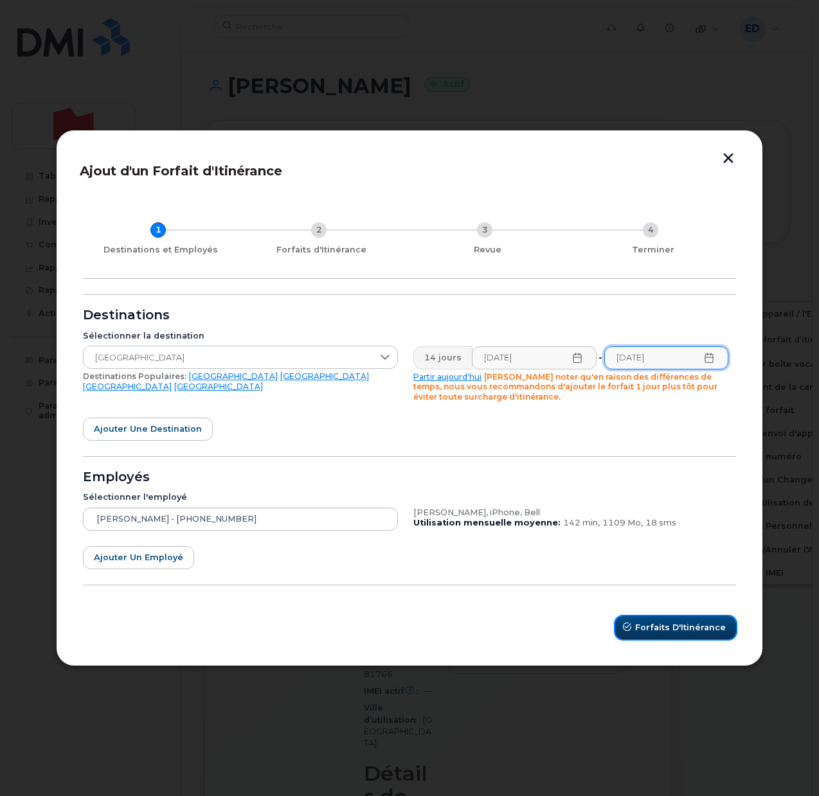
click at [666, 623] on span "Forfaits d'Itinérance" at bounding box center [680, 627] width 91 height 12
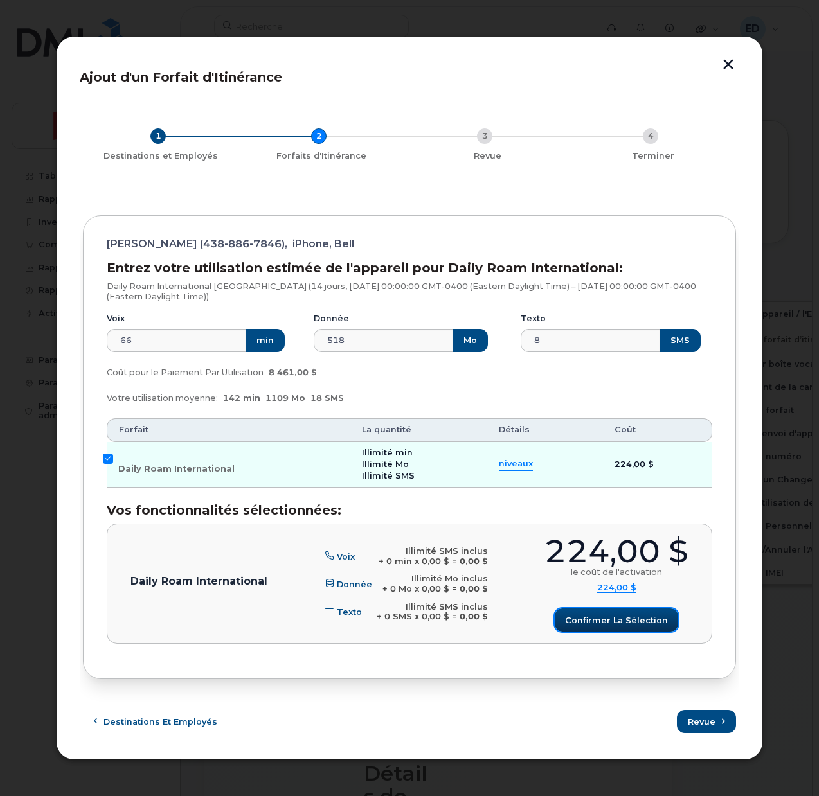
click at [581, 620] on span "Confirmer la sélection" at bounding box center [616, 620] width 103 height 12
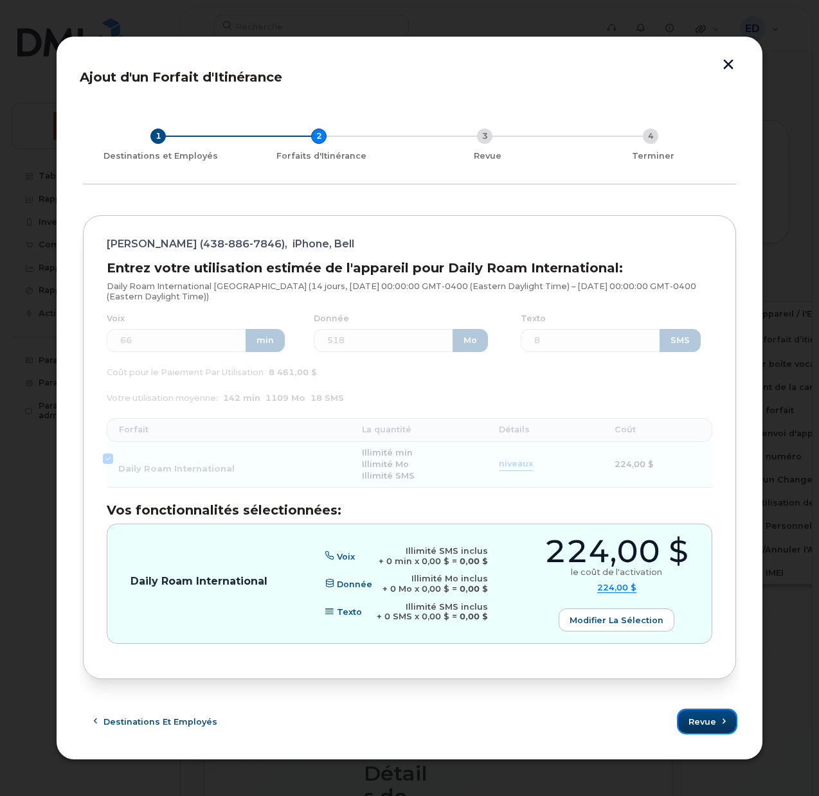
drag, startPoint x: 708, startPoint y: 719, endPoint x: 719, endPoint y: 724, distance: 12.7
click at [708, 718] on span "Revue" at bounding box center [702, 722] width 28 height 12
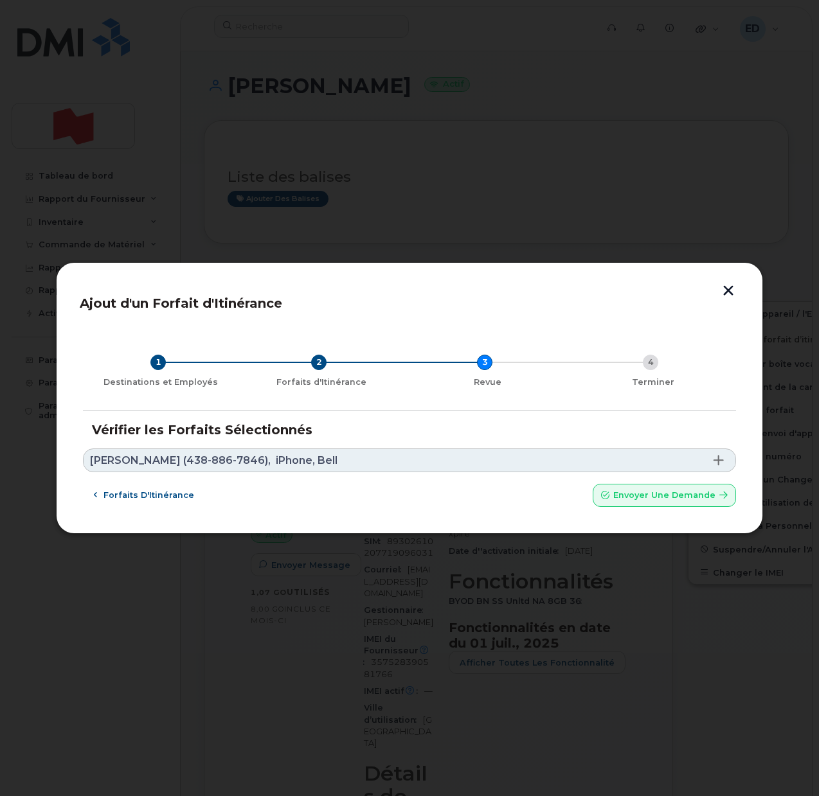
click at [349, 458] on link "Hing Phlong (438-886-7846), iPhone, Bell" at bounding box center [409, 461] width 653 height 24
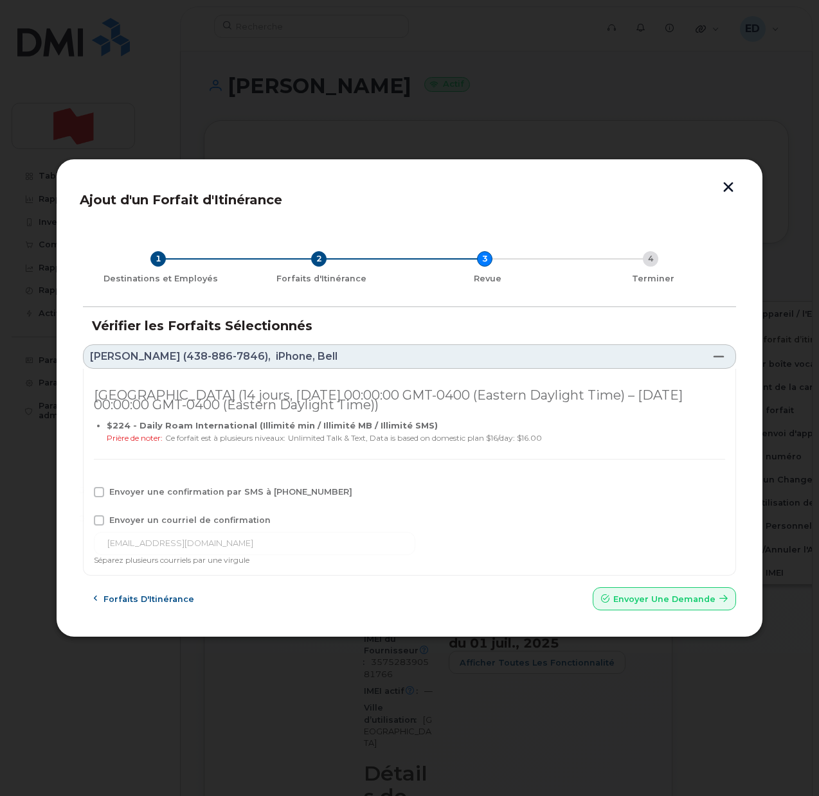
click at [102, 487] on span at bounding box center [99, 492] width 10 height 10
click at [85, 487] on input "Envoyer une confirmation par SMS à 438-886-7846" at bounding box center [81, 490] width 6 height 6
checkbox input "true"
click at [101, 519] on span at bounding box center [99, 520] width 10 height 10
click at [85, 519] on input "Envoyer un courriel de confirmation" at bounding box center [81, 518] width 6 height 6
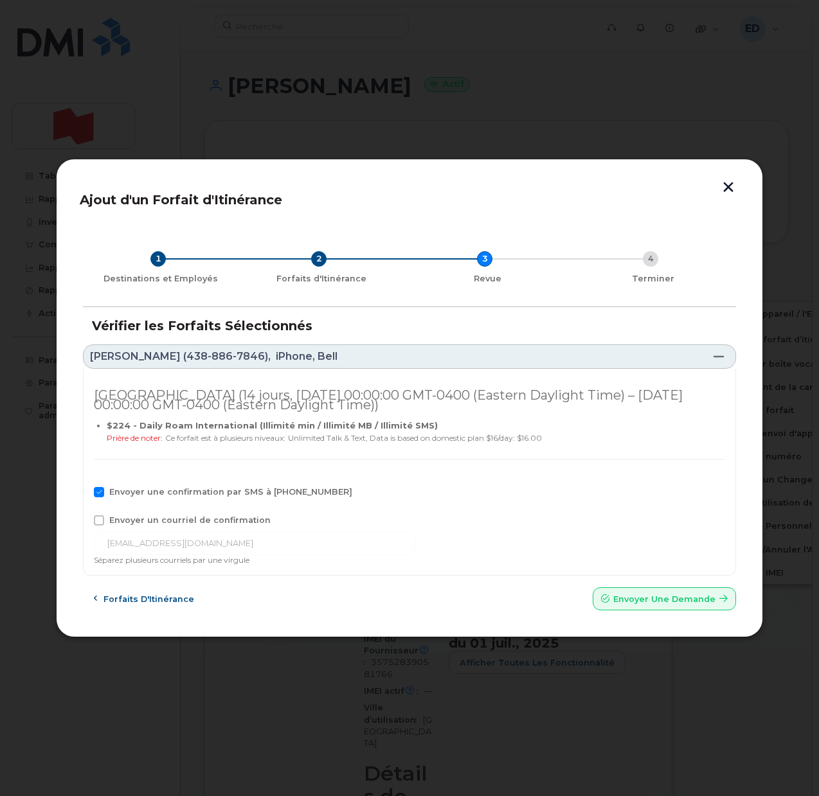
checkbox input "true"
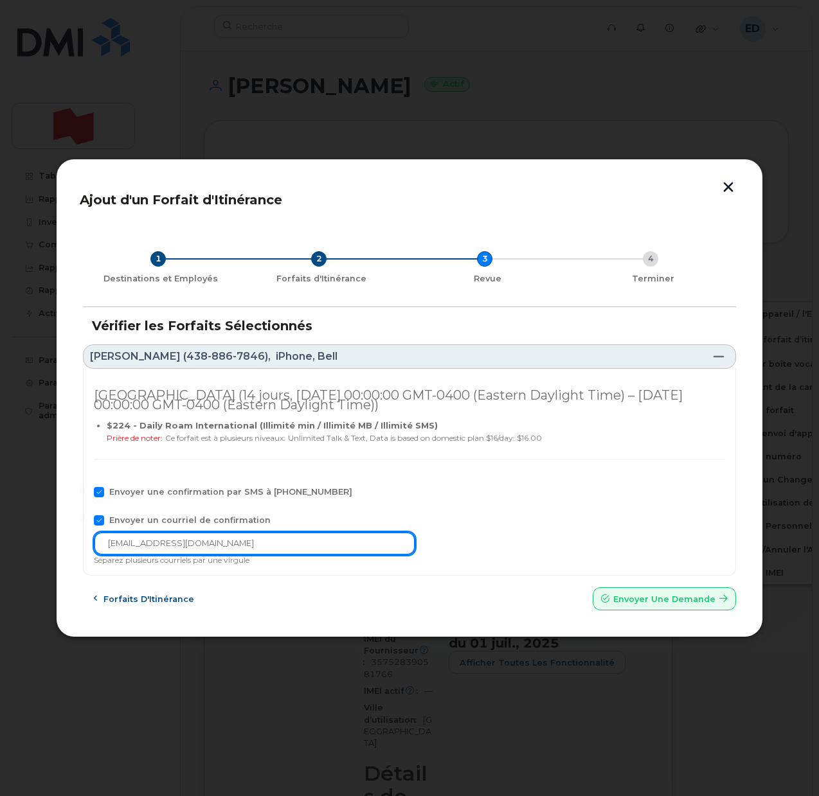
drag, startPoint x: 202, startPoint y: 553, endPoint x: 73, endPoint y: 558, distance: 129.3
click at [65, 558] on div "Ajout d'un Forfait d'Itinérance 1 Destinations et Employés 2 Forfaits d'Itinéra…" at bounding box center [409, 398] width 707 height 479
paste input "telecom-voix"
type input "telecom-voix@bnc.ca"
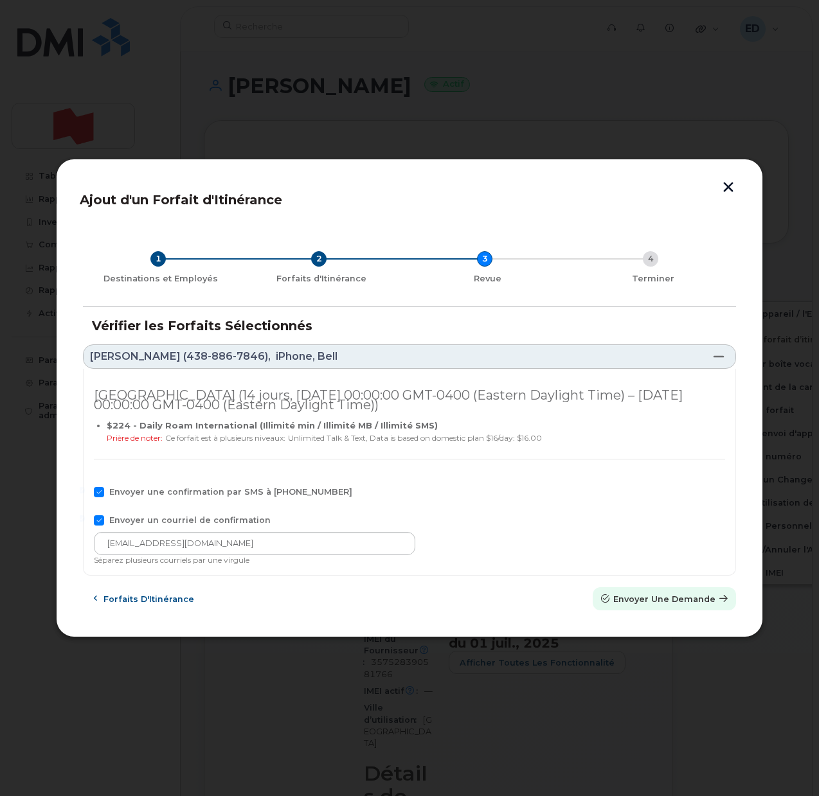
drag, startPoint x: 647, startPoint y: 600, endPoint x: 472, endPoint y: 56, distance: 571.2
click at [647, 600] on span "Envoyer une Demande" at bounding box center [664, 599] width 102 height 12
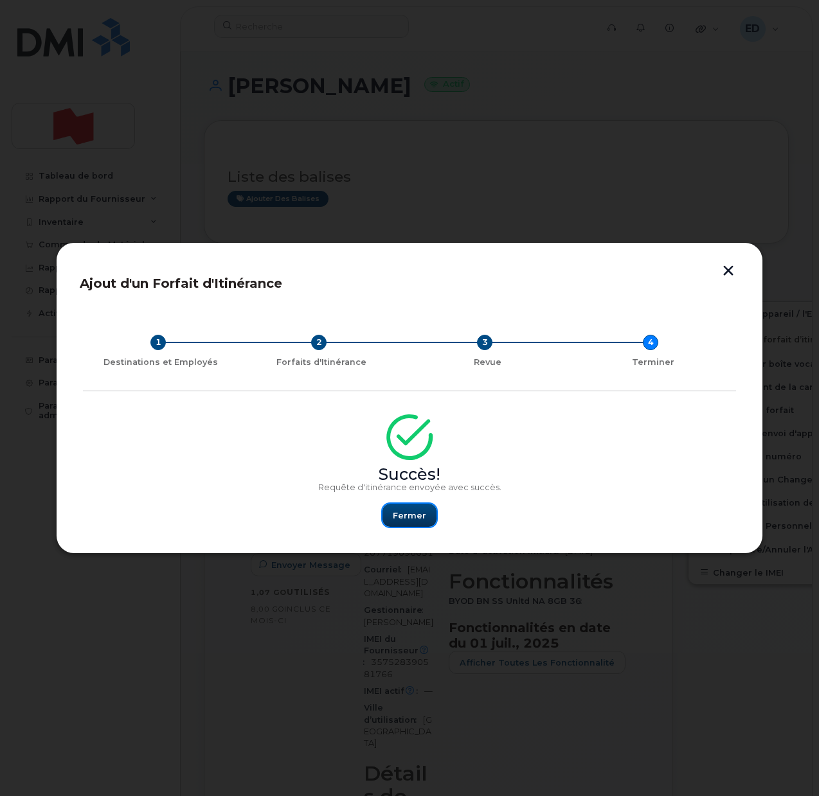
click at [403, 505] on button "Fermer" at bounding box center [409, 515] width 54 height 23
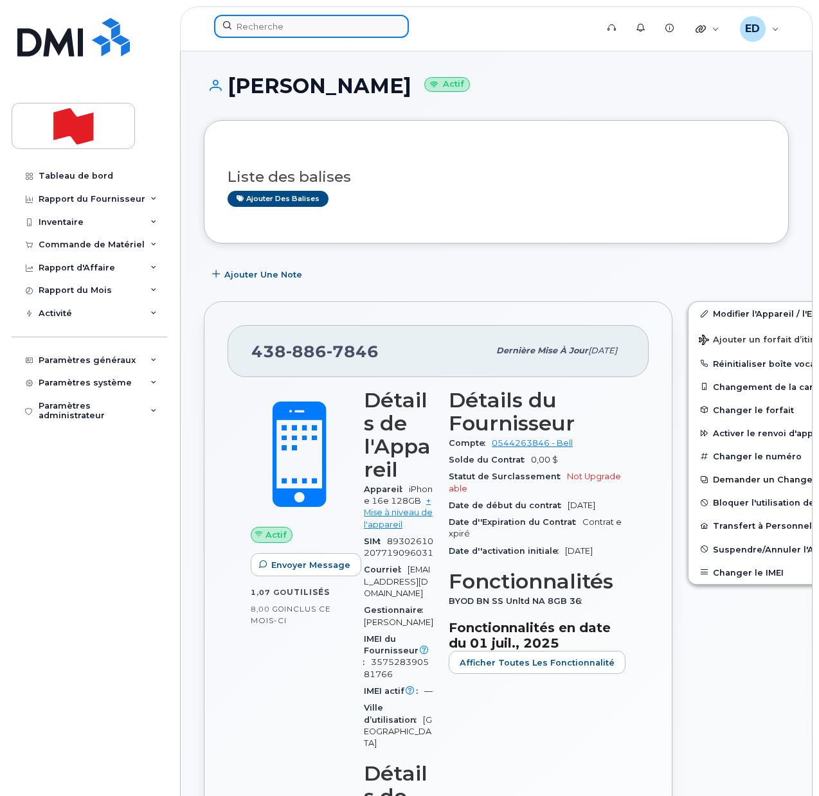
click at [335, 22] on input at bounding box center [311, 26] width 195 height 23
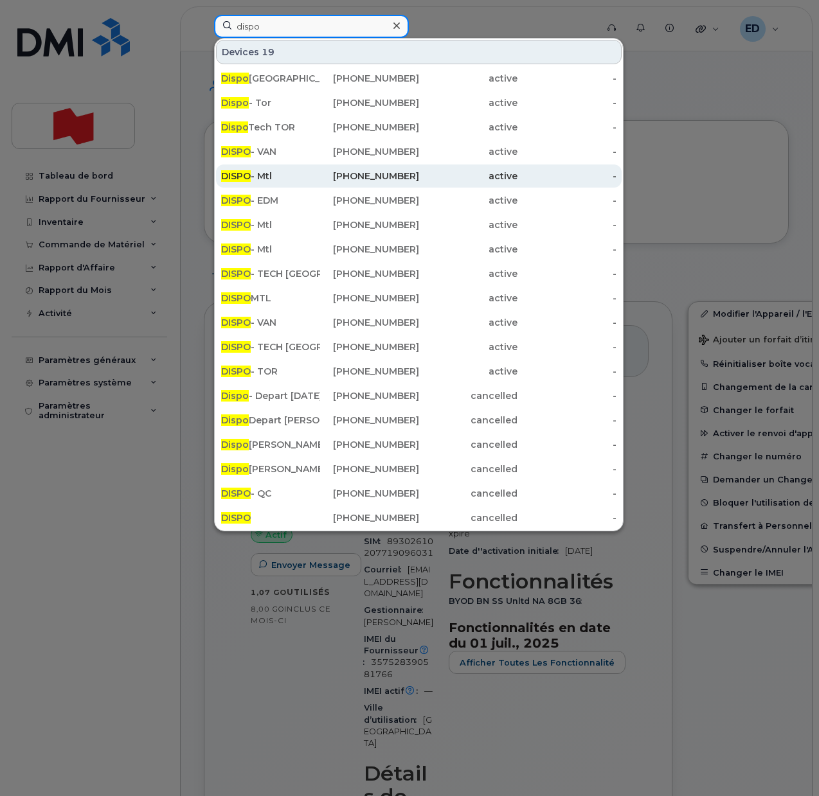
type input "dispo"
click at [315, 178] on div "DISPO - Mtl" at bounding box center [270, 176] width 99 height 13
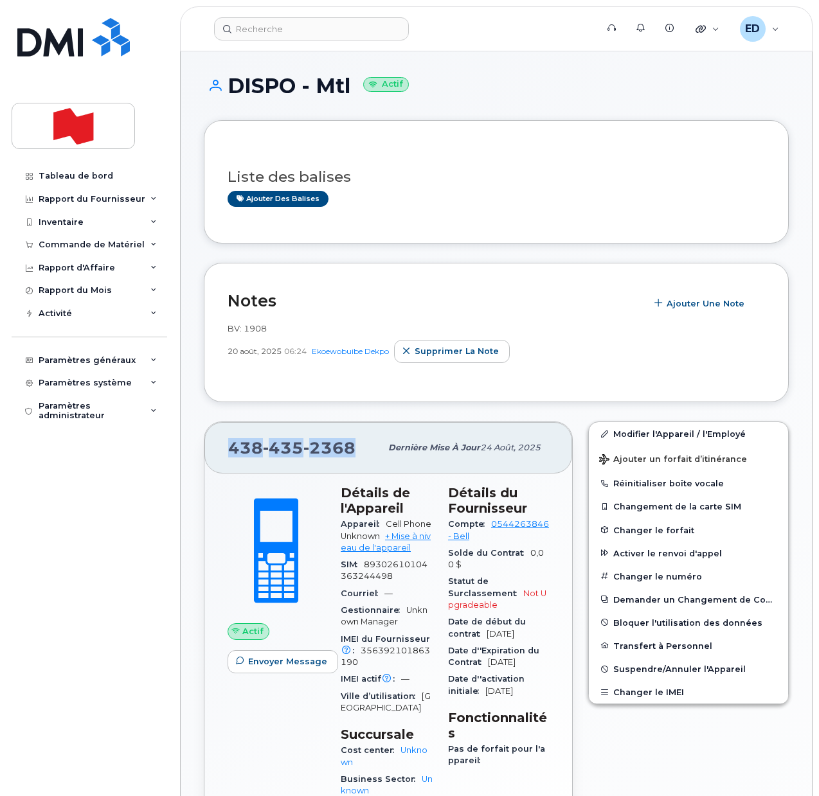
drag, startPoint x: 359, startPoint y: 449, endPoint x: 232, endPoint y: 448, distance: 127.2
click at [232, 448] on div "[PHONE_NUMBER]" at bounding box center [304, 447] width 152 height 27
copy span "[PHONE_NUMBER]"
click at [284, 22] on input at bounding box center [311, 28] width 195 height 23
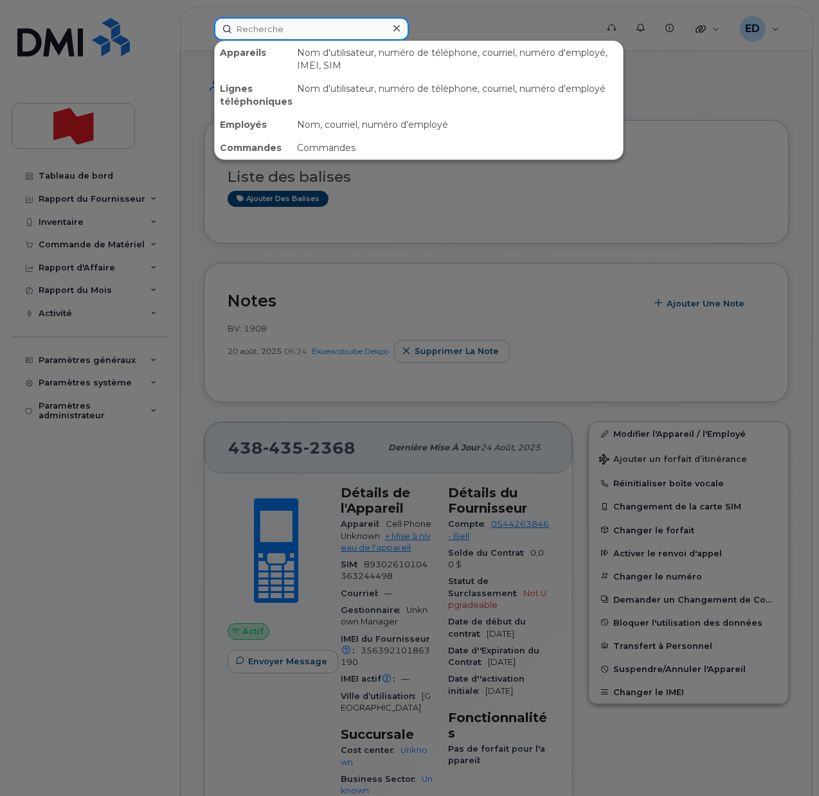
paste input "[PERSON_NAME]"
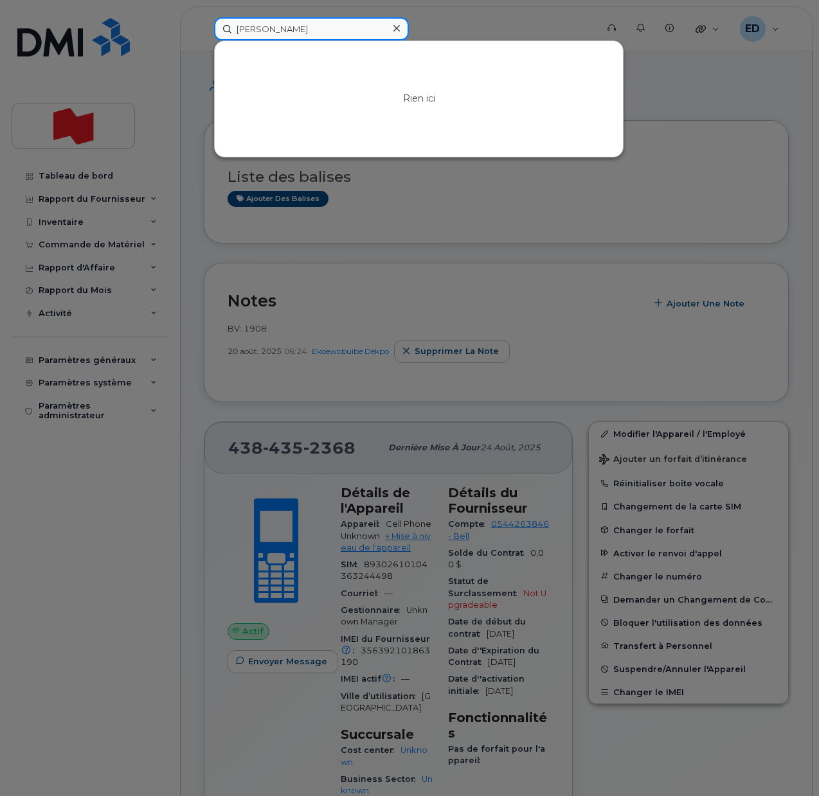
type input "[PERSON_NAME]"
drag, startPoint x: 463, startPoint y: 18, endPoint x: 450, endPoint y: 23, distance: 13.2
click at [463, 17] on div at bounding box center [409, 398] width 819 height 796
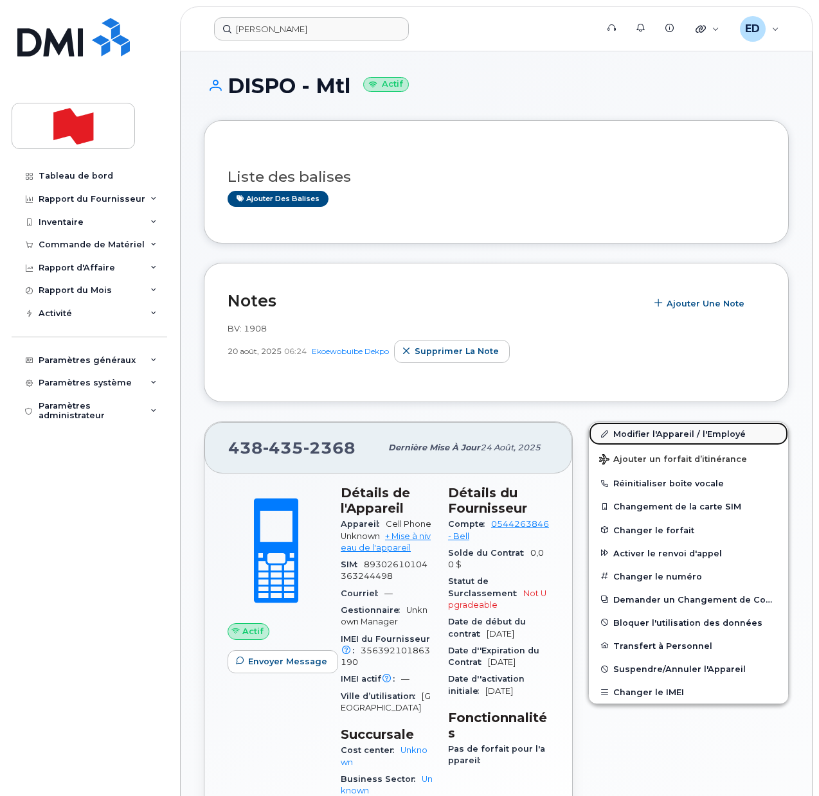
click at [642, 429] on link "Modifier l'Appareil / l'Employé" at bounding box center [688, 433] width 199 height 23
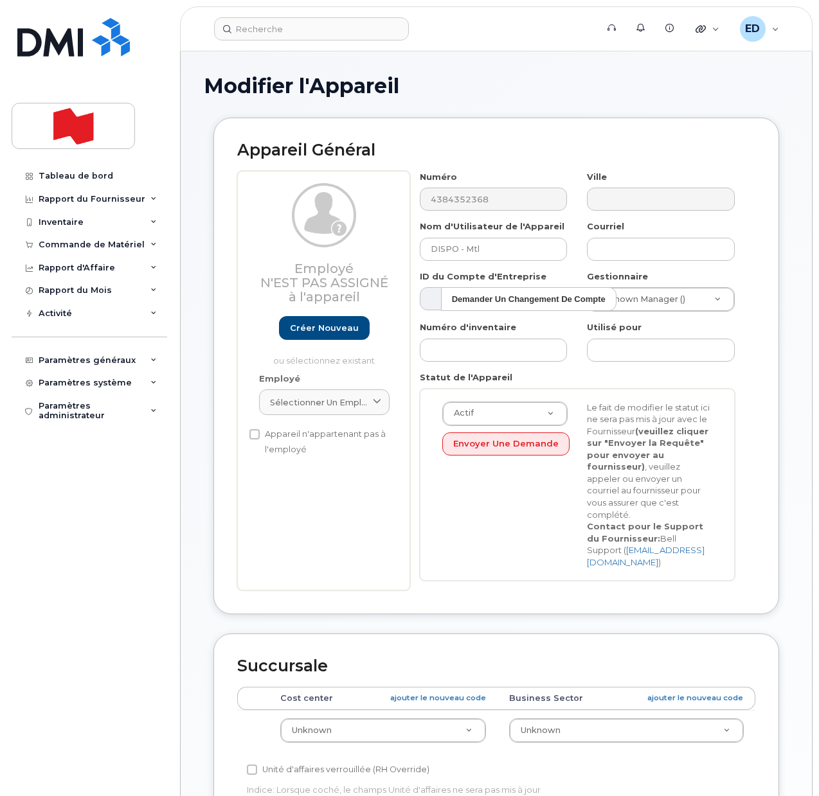
select select "22916206"
click at [326, 324] on link "Créer nouveau" at bounding box center [324, 328] width 91 height 24
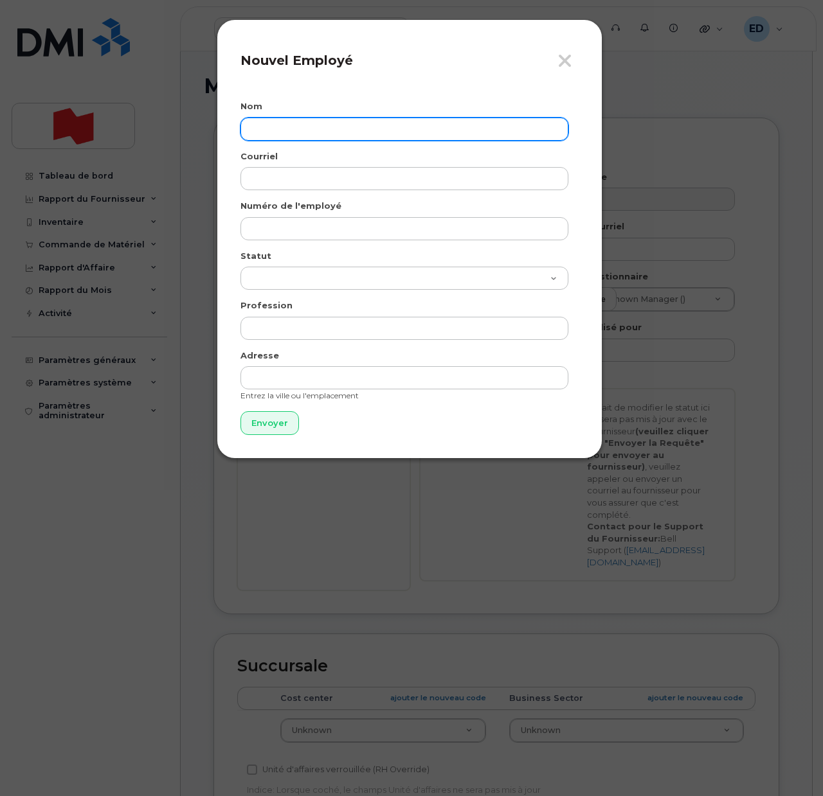
click at [317, 122] on input "text" at bounding box center [404, 129] width 328 height 23
paste input "[PERSON_NAME]"
type input "[PERSON_NAME]"
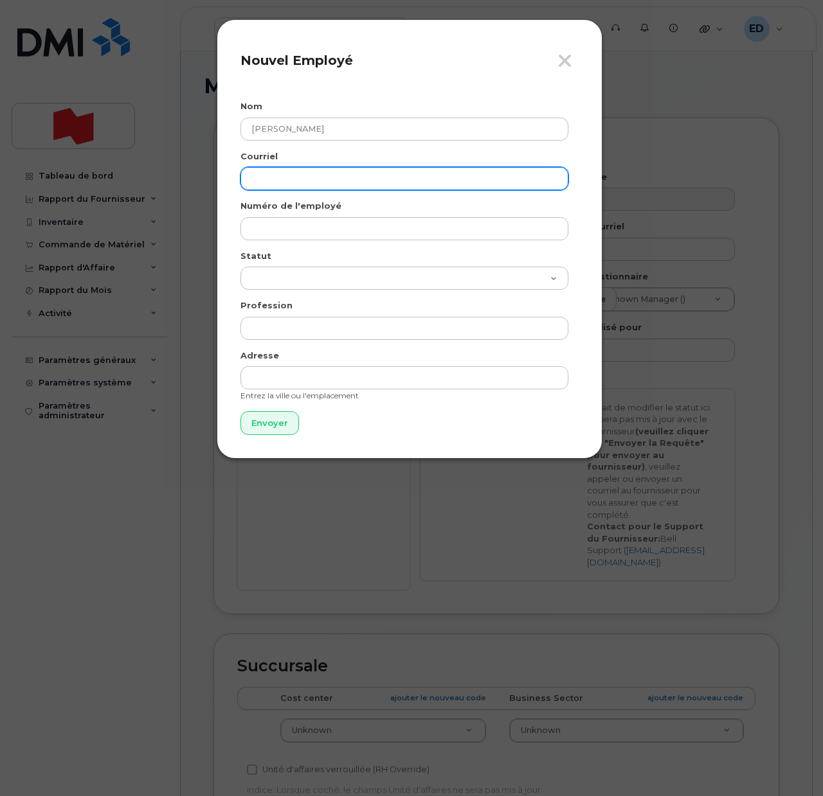
drag, startPoint x: 278, startPoint y: 181, endPoint x: 290, endPoint y: 199, distance: 21.7
click at [279, 181] on input "email" at bounding box center [404, 178] width 328 height 23
paste input "[PERSON_NAME][EMAIL_ADDRESS][DOMAIN_NAME]"
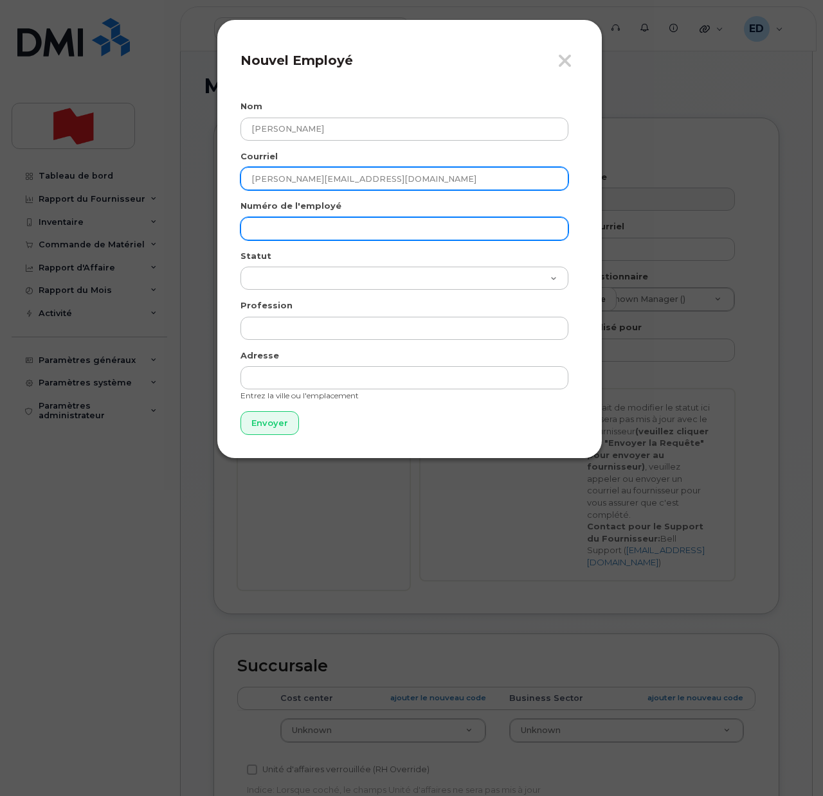
type input "[PERSON_NAME][EMAIL_ADDRESS][DOMAIN_NAME]"
click at [287, 221] on input "text" at bounding box center [404, 228] width 328 height 23
paste input "[PERSON_NAME][EMAIL_ADDRESS][DOMAIN_NAME]"
type input "[PERSON_NAME][EMAIL_ADDRESS][DOMAIN_NAME]"
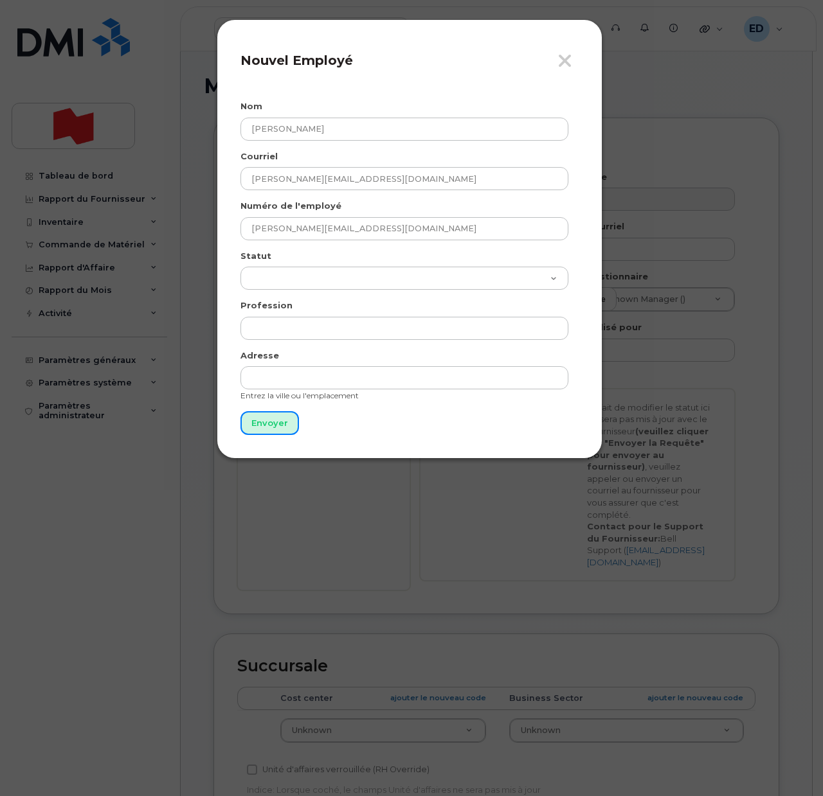
click at [280, 423] on input "Envoyer" at bounding box center [269, 423] width 58 height 24
type input "Envoyer"
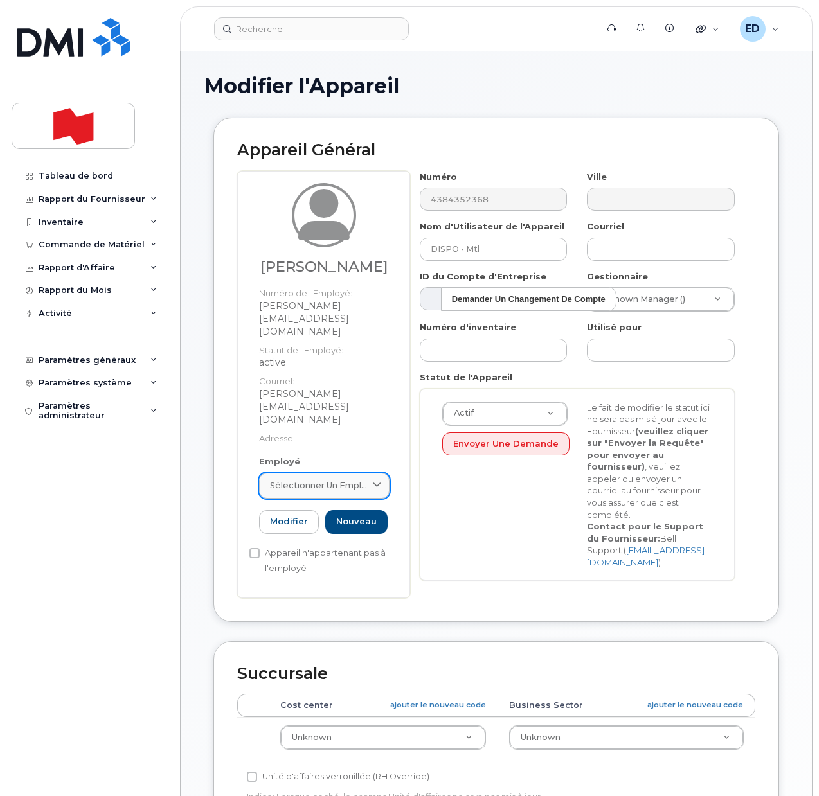
click at [371, 479] on span at bounding box center [377, 485] width 12 height 12
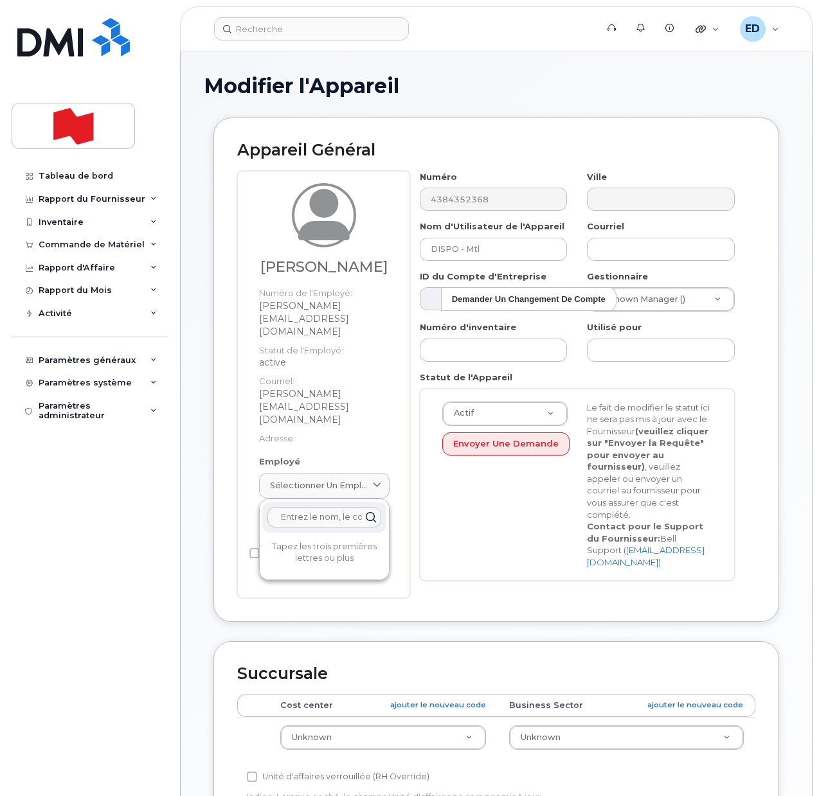
paste input "bogdan.proskurnia@nbc.ca"
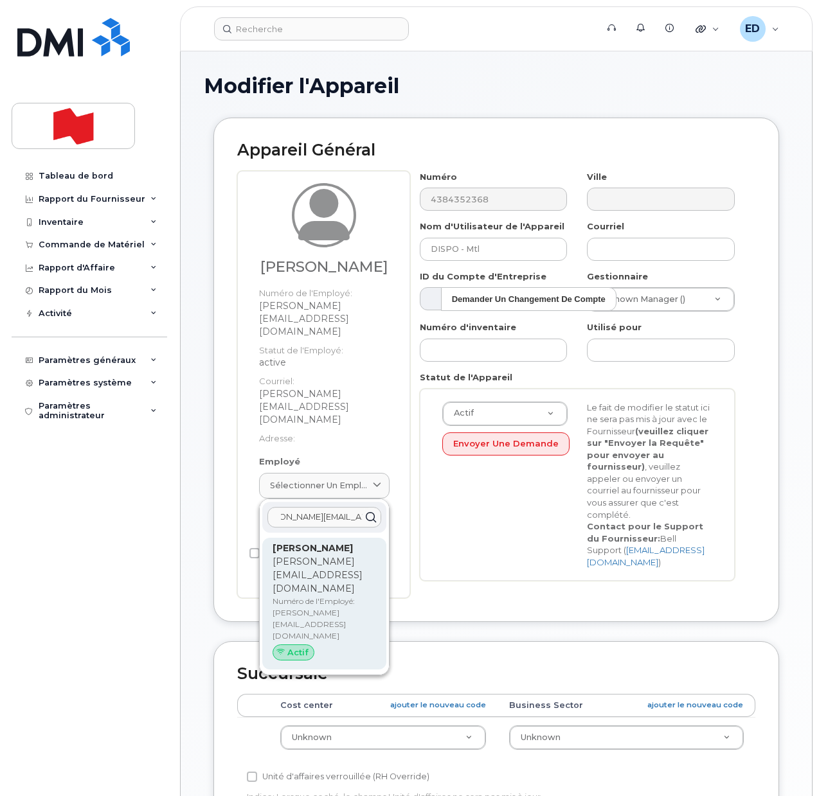
type input "bogdan.proskurnia@nbc.ca"
click at [300, 555] on p "bogdan.proskurnia@nbc.ca" at bounding box center [323, 575] width 103 height 40
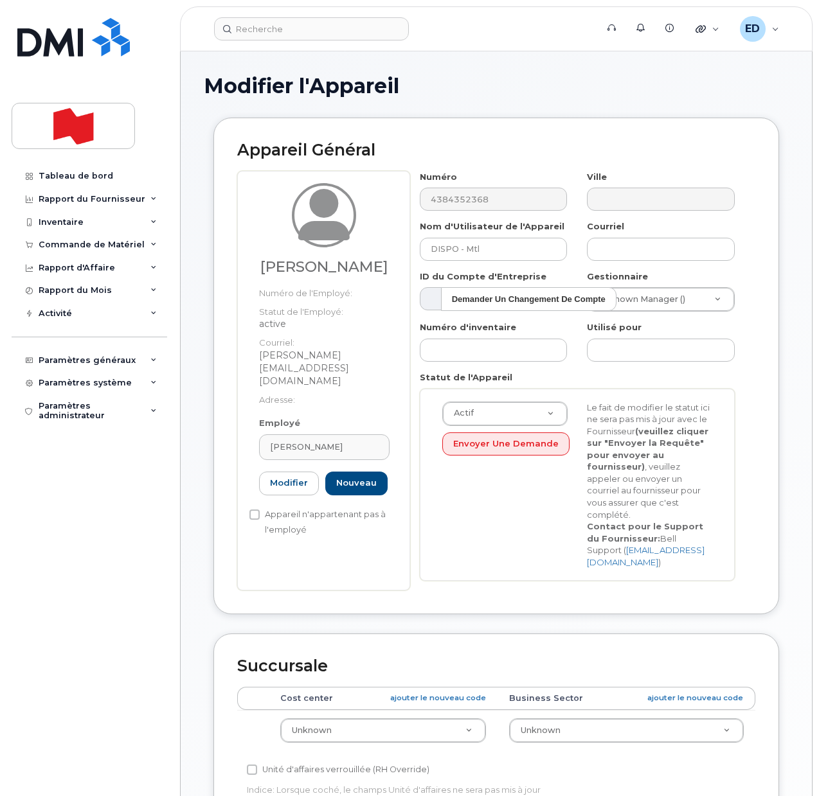
type input "bogdan.proskurnia@nbc.ca"
type input "Bogdan Proskurnia"
type input "bogdan.proskurnia@nbc.ca"
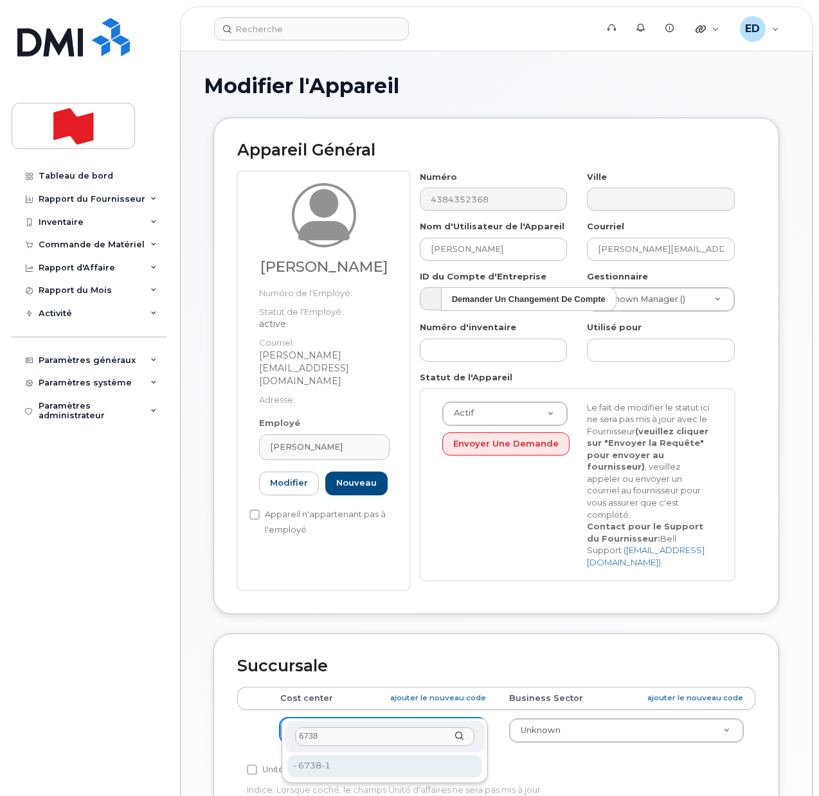
type input "6738"
type input "22916314"
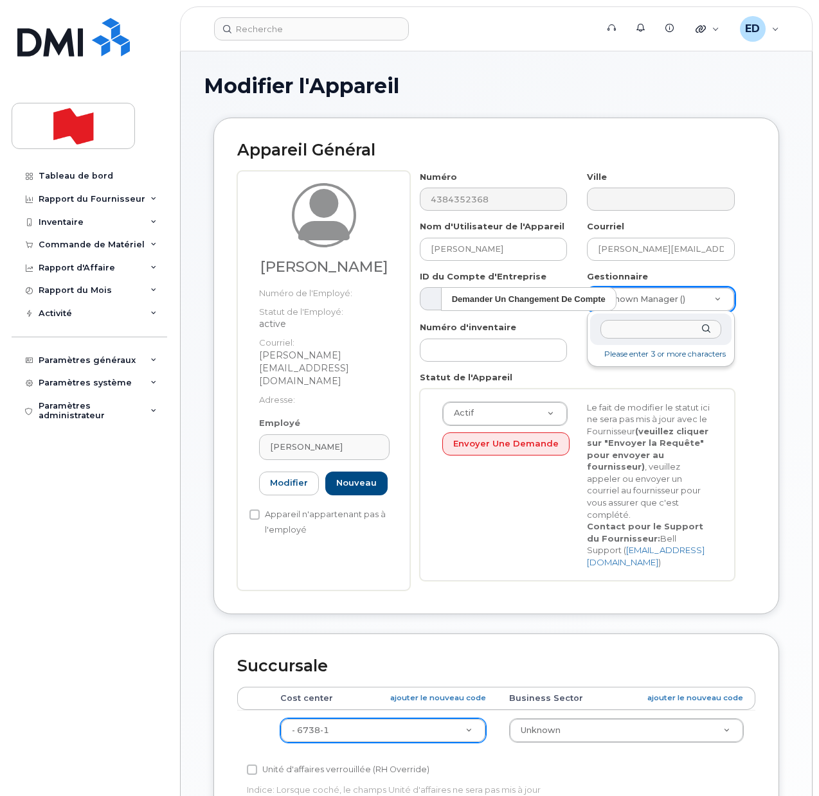
drag, startPoint x: 715, startPoint y: 302, endPoint x: 706, endPoint y: 312, distance: 14.1
drag, startPoint x: 680, startPoint y: 330, endPoint x: 574, endPoint y: 334, distance: 106.1
click at [574, 334] on body "Soutien Alertes Base de connaissances Liens rapides Suspendre/Supprimer l’appar…" at bounding box center [409, 630] width 819 height 1261
paste input "Tuc Tuncay"
drag, startPoint x: 659, startPoint y: 328, endPoint x: 579, endPoint y: 328, distance: 80.3
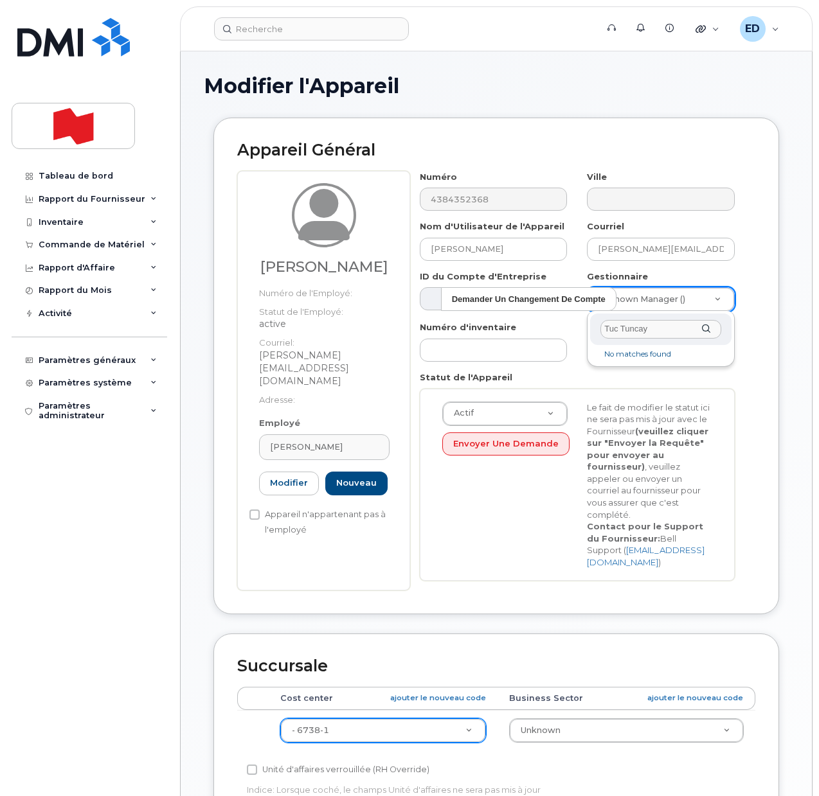
click at [579, 328] on body "Soutien Alertes Base de connaissances Liens rapides Suspendre/Supprimer l’appar…" at bounding box center [409, 630] width 819 height 1261
paste input "tuc.tuncay@nbc.ca"
type input "tuc.tuncay@nbc.ca"
type input "1957463"
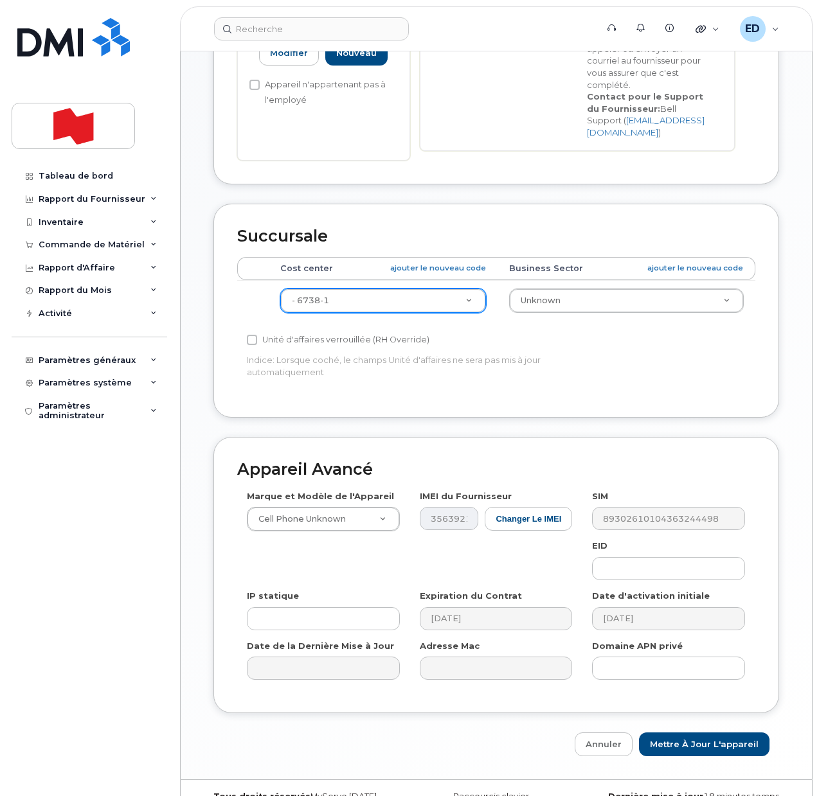
scroll to position [441, 0]
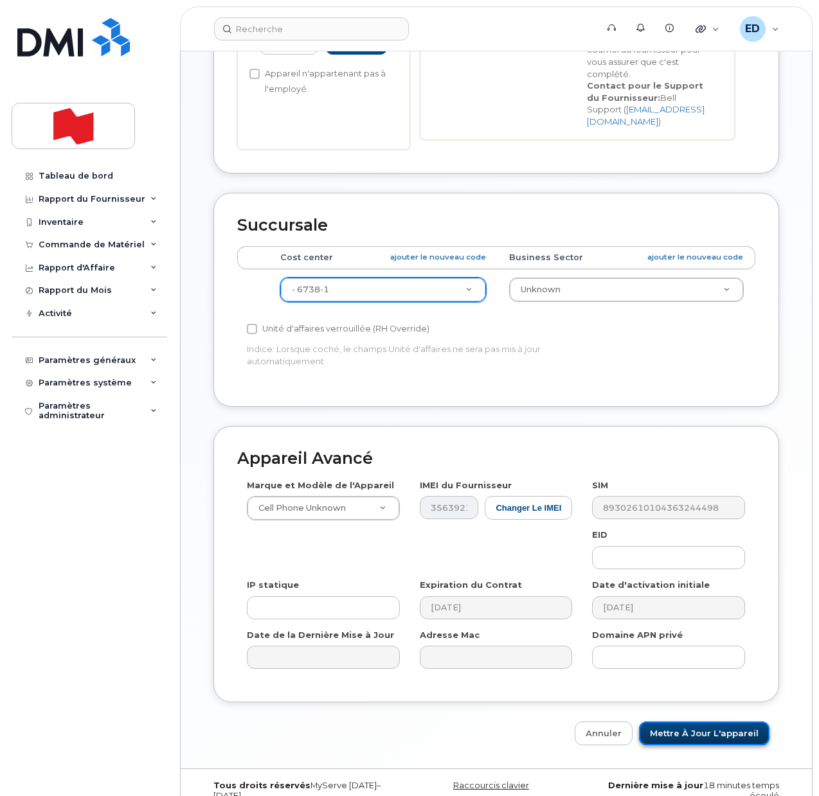
click at [677, 722] on input "Mettre à jour l'appareil" at bounding box center [704, 734] width 130 height 24
type input "Sauvegarde..."
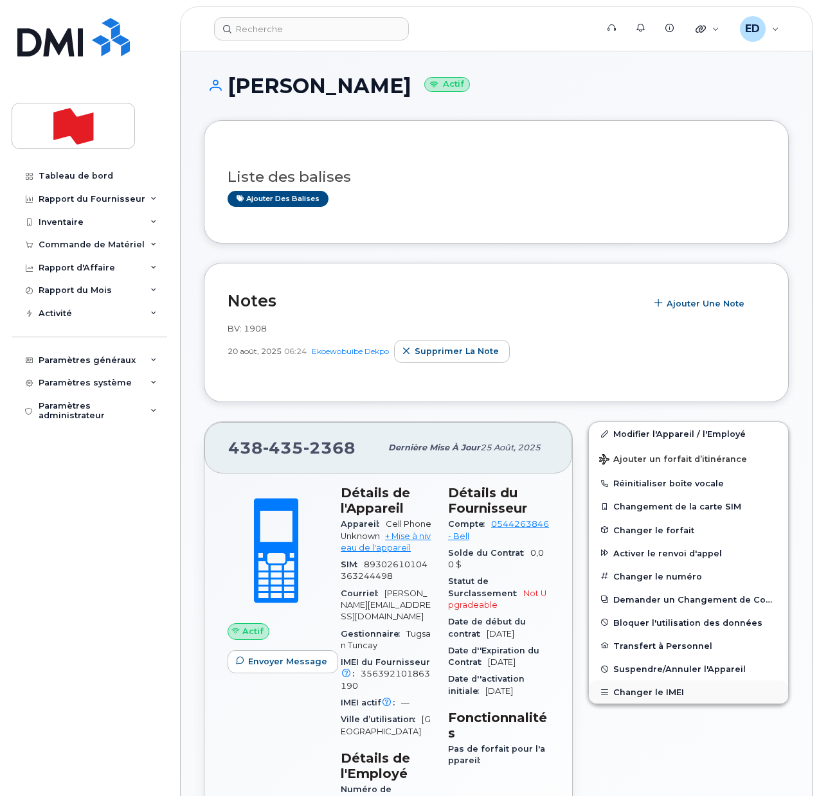
click at [636, 693] on button "Changer le IMEI" at bounding box center [688, 692] width 199 height 23
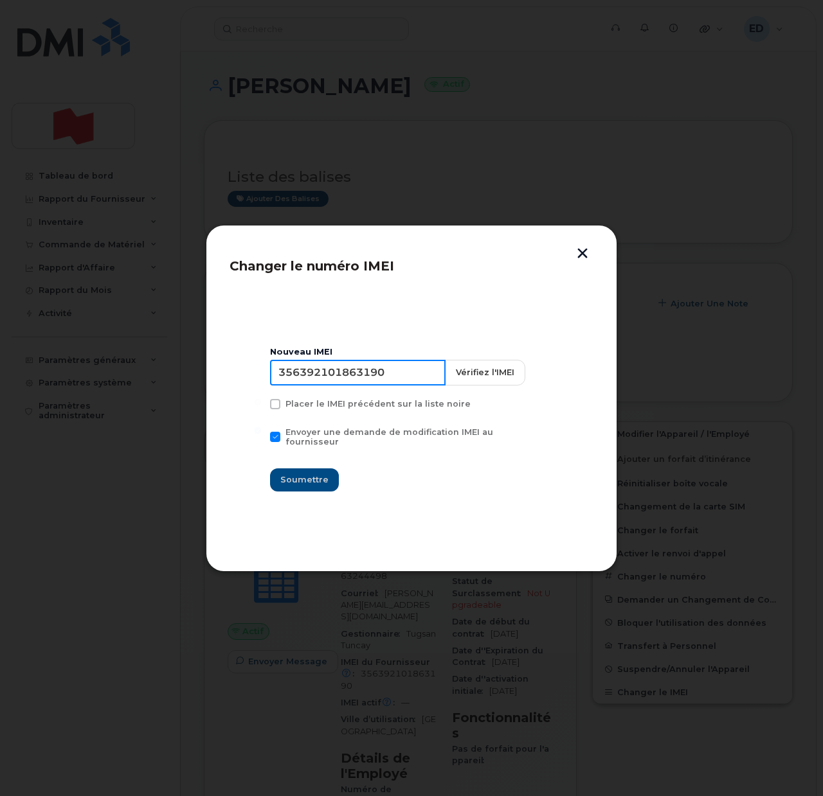
click at [364, 370] on input "356392101863190" at bounding box center [357, 373] width 175 height 26
click at [364, 371] on input "356392101863190" at bounding box center [357, 373] width 175 height 26
click at [359, 371] on input "356392101863190" at bounding box center [357, 373] width 175 height 26
type input "353927601382788"
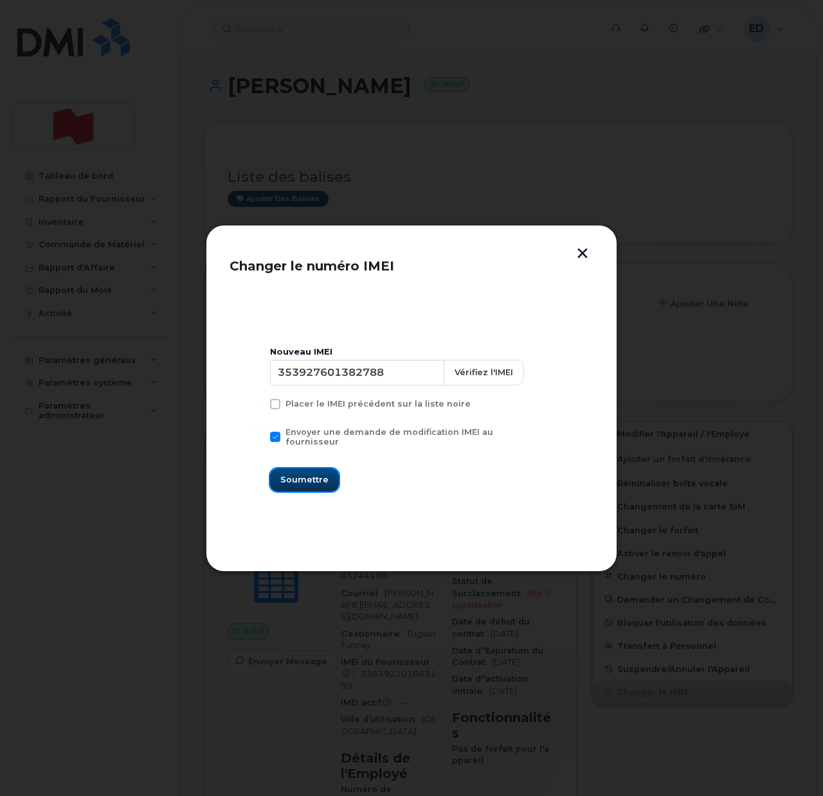
click at [310, 476] on span "Soumettre" at bounding box center [304, 480] width 48 height 12
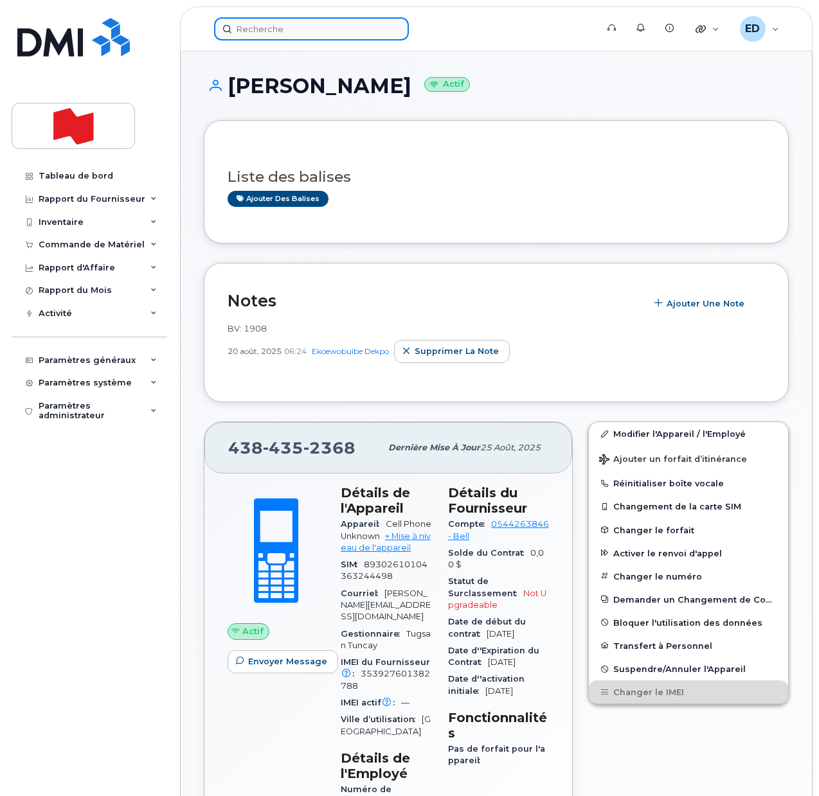
click at [280, 28] on input at bounding box center [311, 28] width 195 height 23
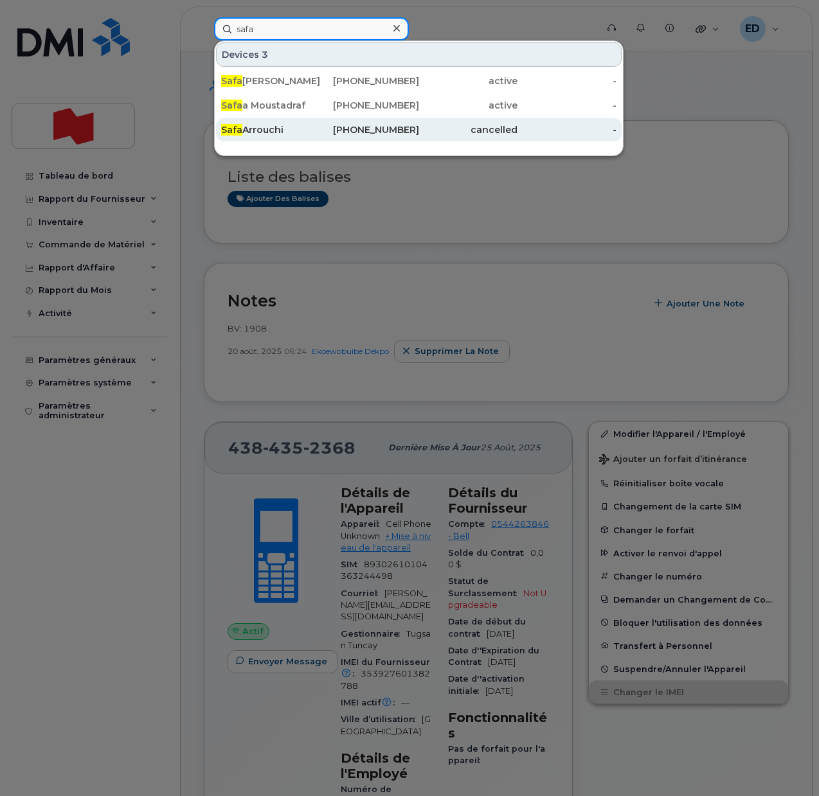
type input "safa"
click at [275, 133] on div "Safa Arrouchi" at bounding box center [270, 129] width 99 height 13
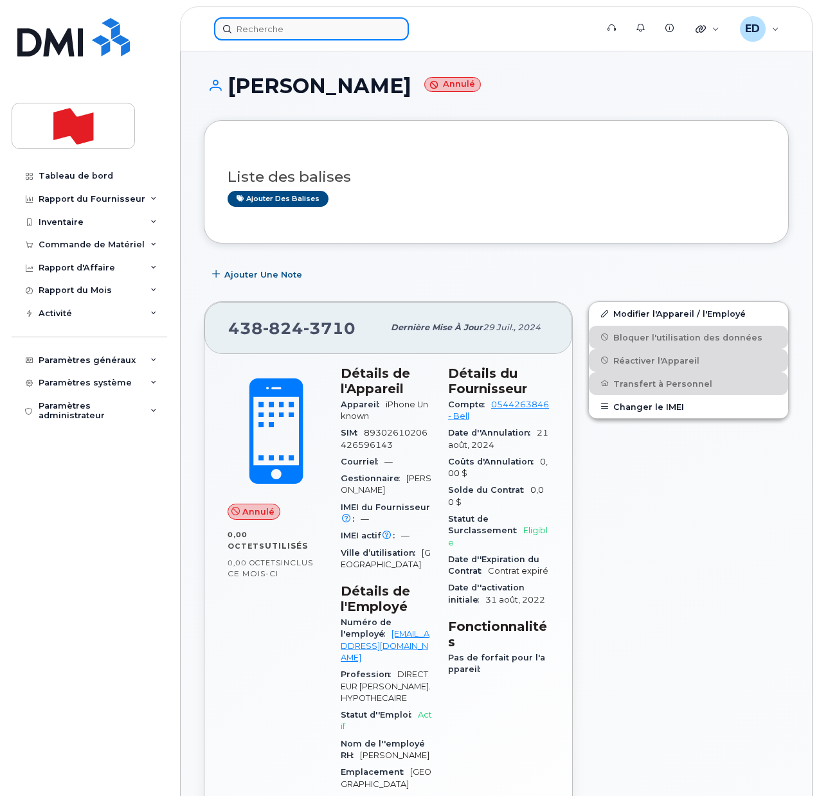
click at [277, 31] on input at bounding box center [311, 28] width 195 height 23
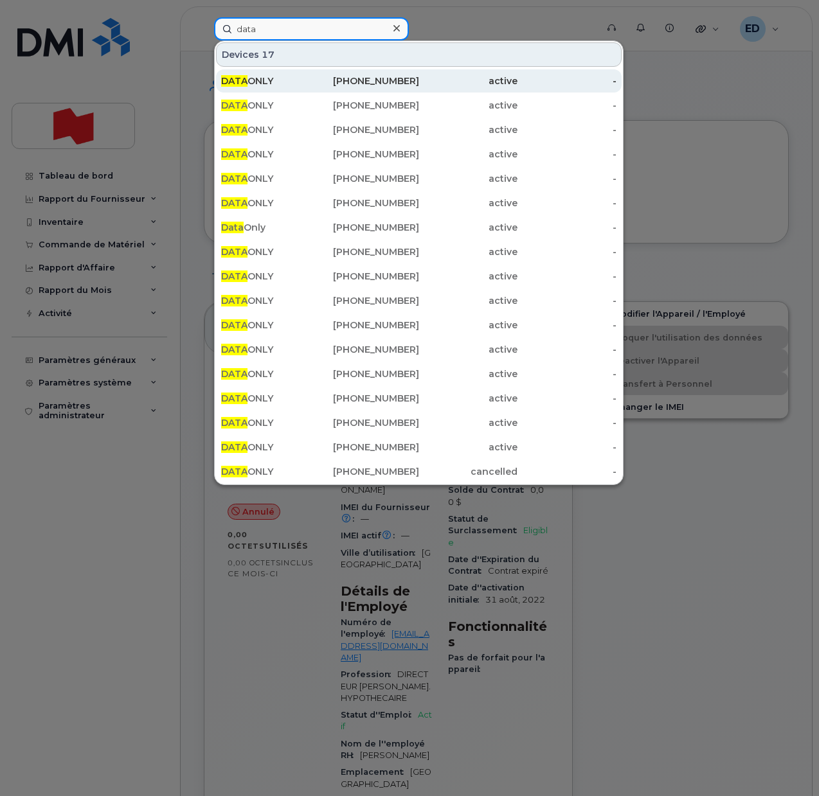
type input "data"
click at [276, 84] on div "DATA ONLY" at bounding box center [270, 81] width 99 height 13
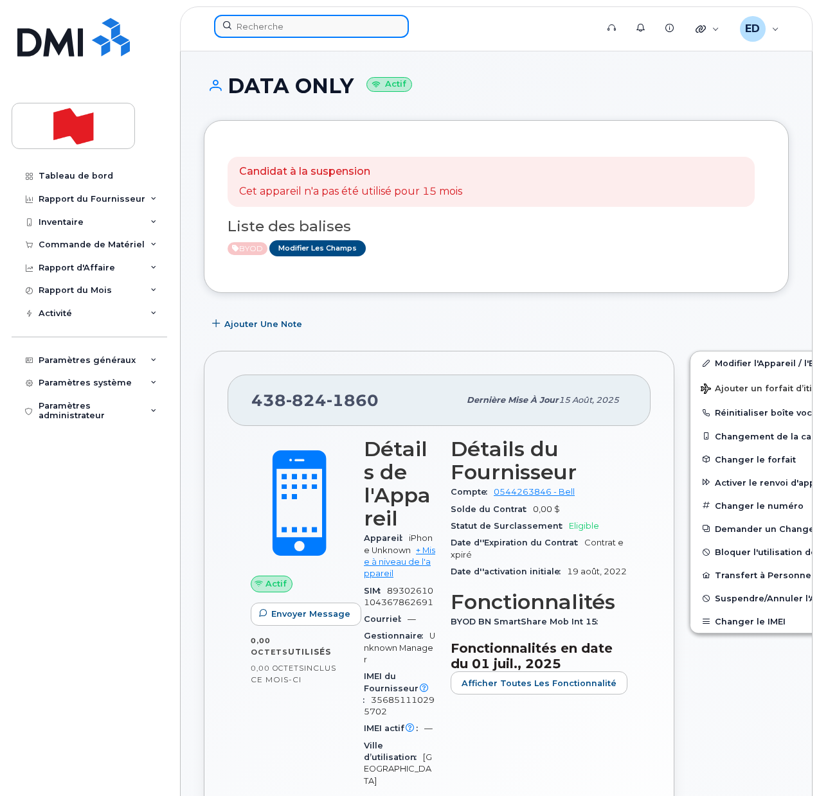
click at [275, 28] on input at bounding box center [311, 26] width 195 height 23
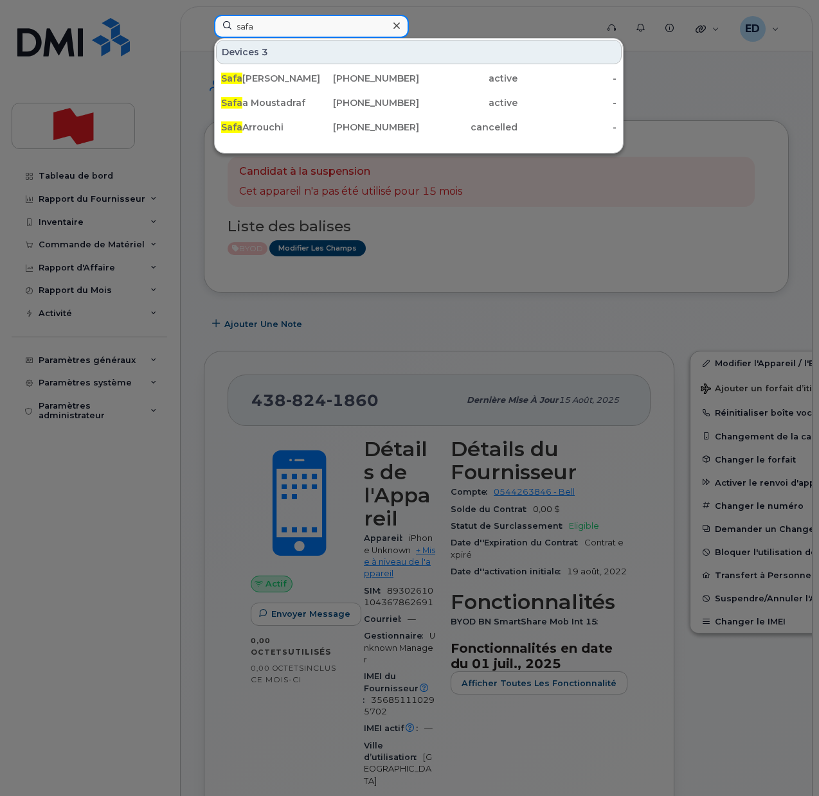
type input "safa"
drag, startPoint x: 264, startPoint y: 26, endPoint x: 209, endPoint y: 22, distance: 54.8
click at [209, 22] on div "safa Devices 3 Safa Ben Ali 438-470-9514 active - Safa a Moustadraf 438-465-682…" at bounding box center [401, 29] width 395 height 28
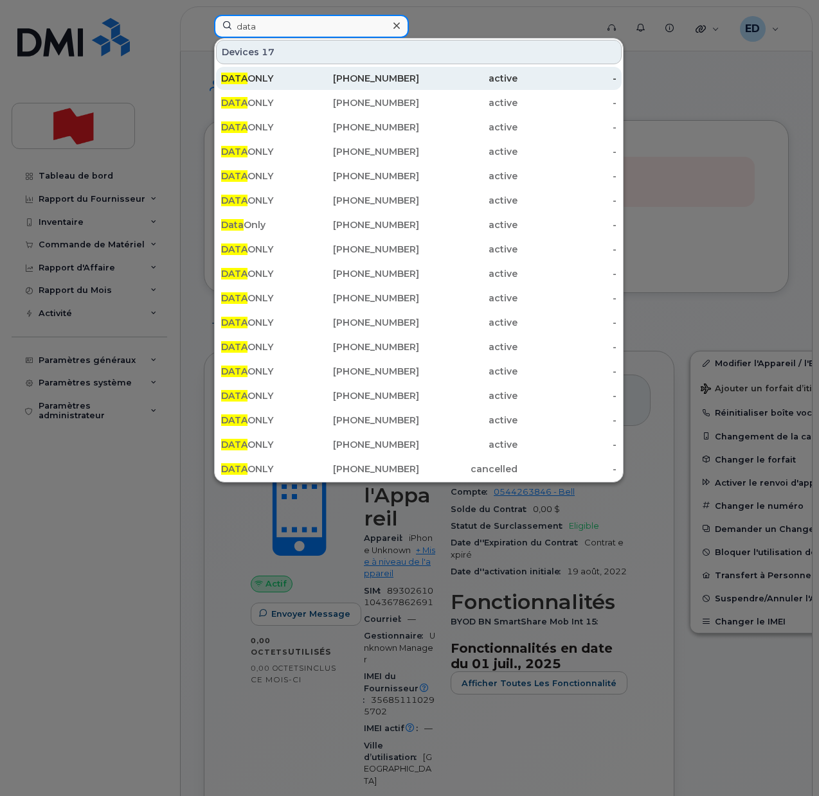
type input "data"
click at [299, 78] on div "DATA ONLY" at bounding box center [270, 78] width 99 height 13
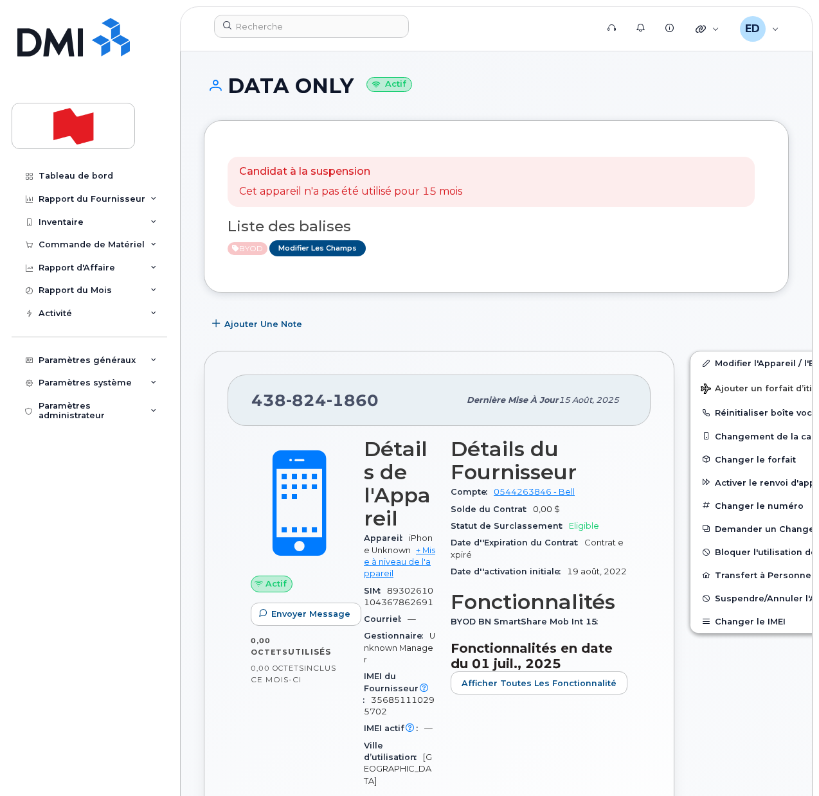
drag, startPoint x: 456, startPoint y: 243, endPoint x: 465, endPoint y: 238, distance: 10.6
click at [456, 242] on div "BYOD Modifier les Champs" at bounding box center [490, 248] width 527 height 16
drag, startPoint x: 697, startPoint y: 364, endPoint x: 702, endPoint y: 430, distance: 65.7
click at [697, 365] on link "Modifier l'Appareil / l'Employé" at bounding box center [789, 363] width 199 height 23
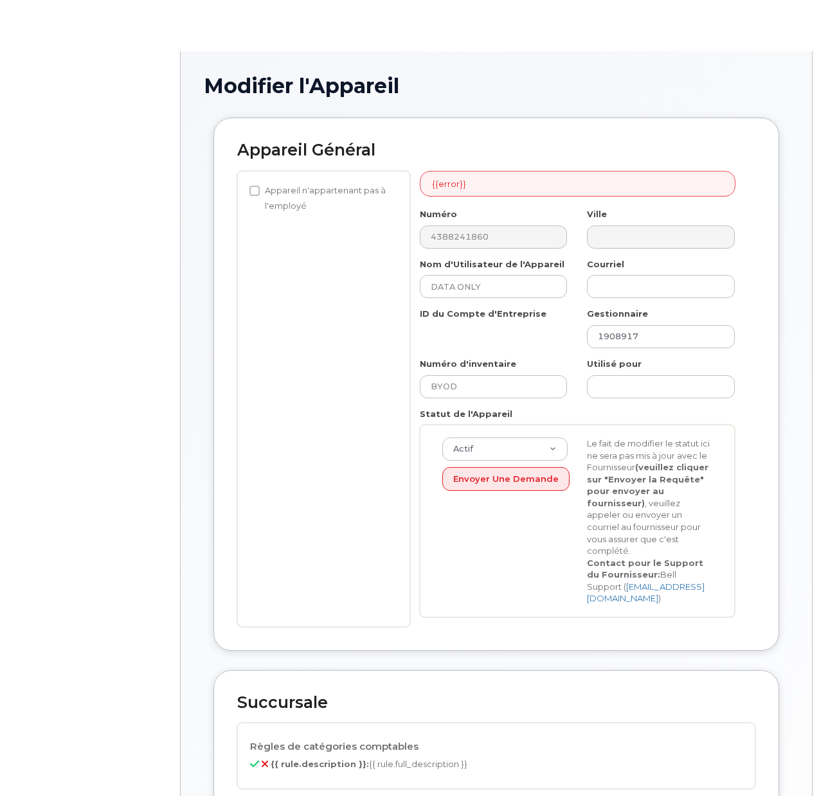
select select "22916206"
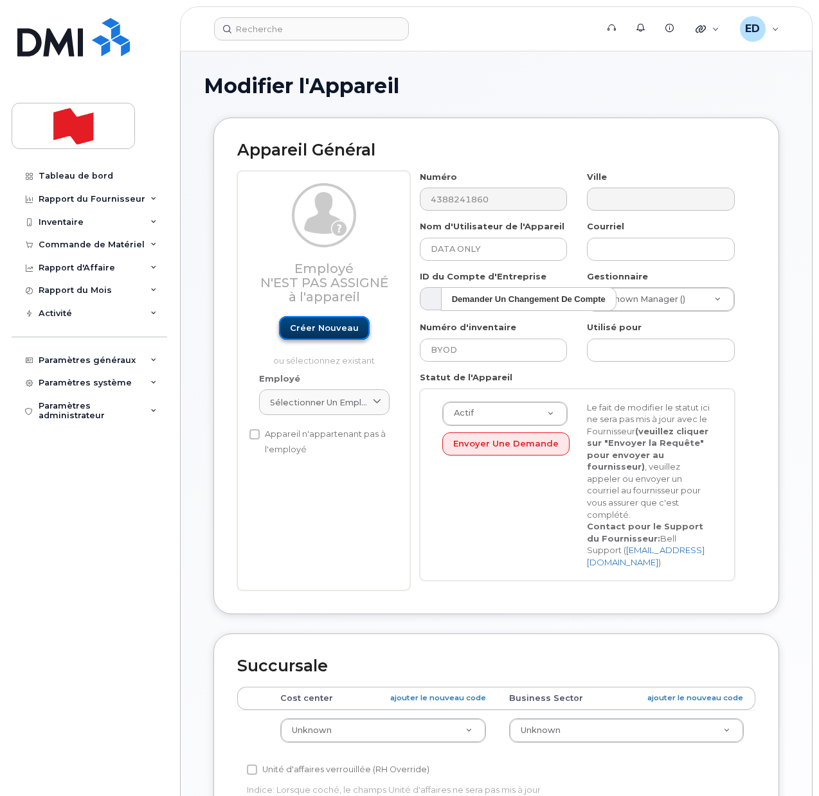
click at [325, 327] on link "Créer nouveau" at bounding box center [324, 328] width 91 height 24
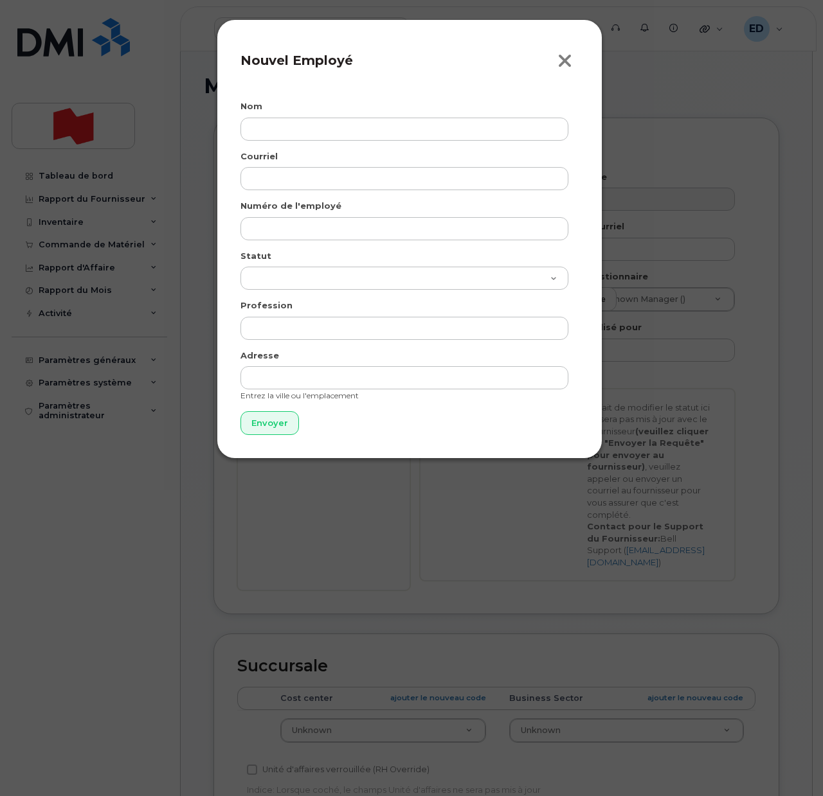
click at [567, 55] on icon "button" at bounding box center [564, 60] width 15 height 19
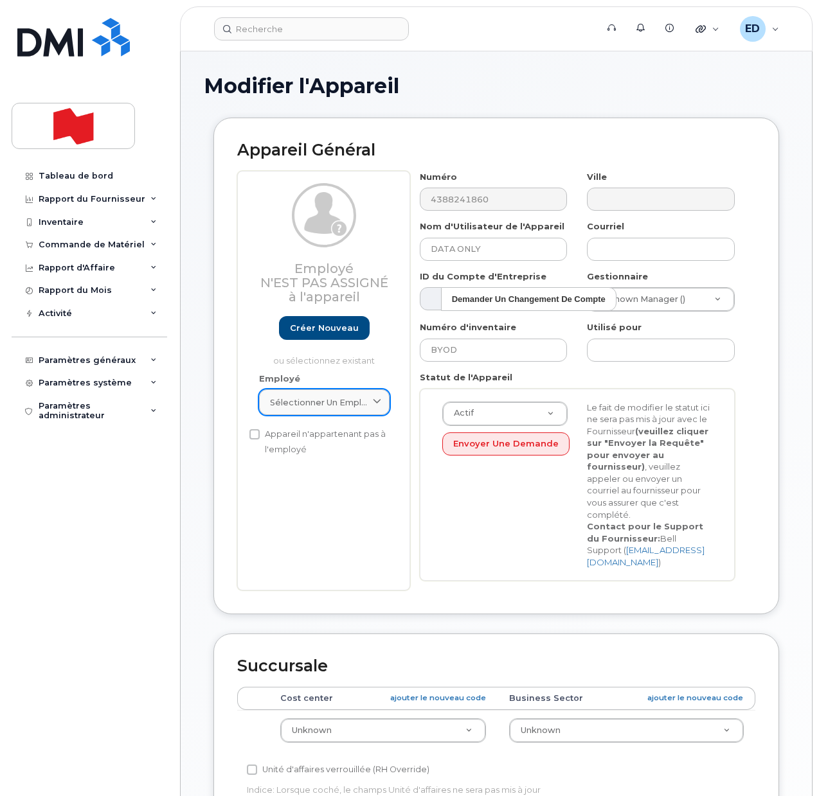
click at [353, 402] on span "Sélectionner un employé" at bounding box center [319, 402] width 98 height 12
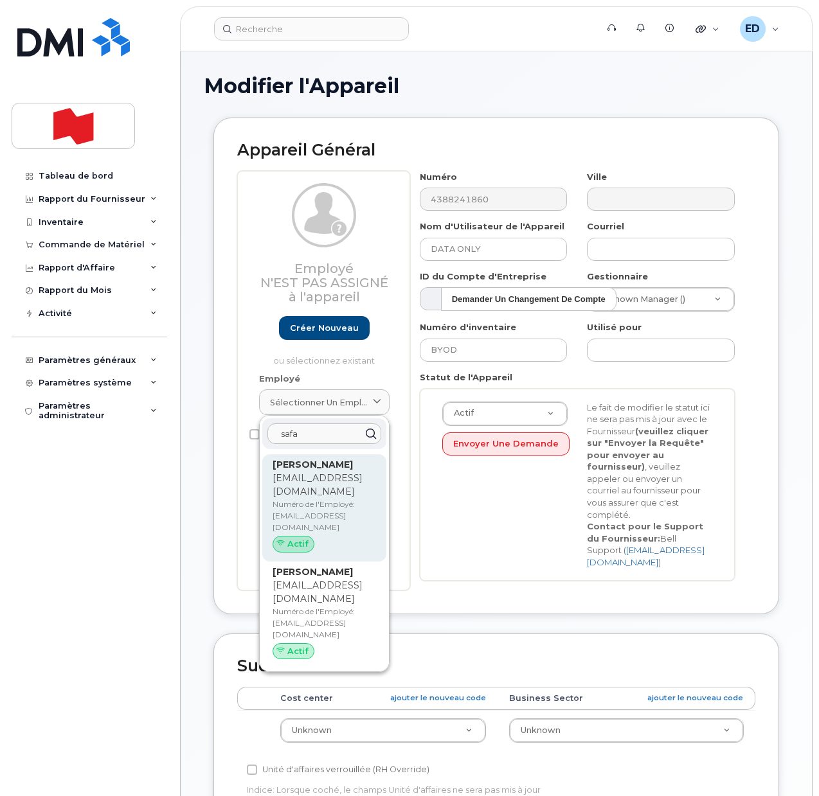
type input "safa"
click at [303, 501] on p "Numéro de l'Employé: safa.arrouchi@bnc.ca" at bounding box center [323, 516] width 103 height 35
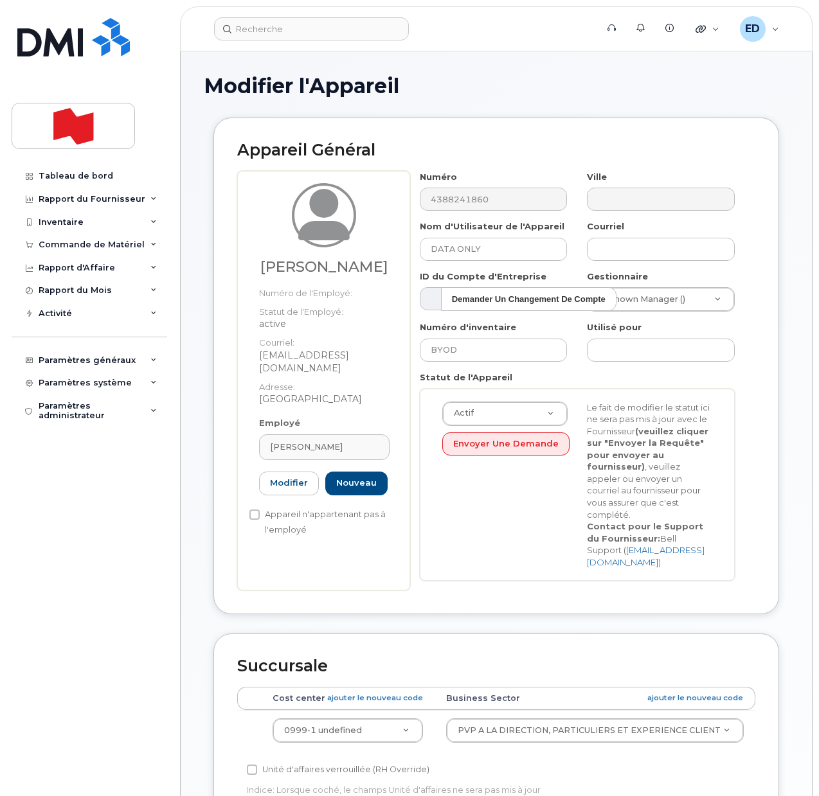
type input "[PERSON_NAME]"
type input "[EMAIL_ADDRESS][DOMAIN_NAME]"
type input "22916643"
select select "22917077"
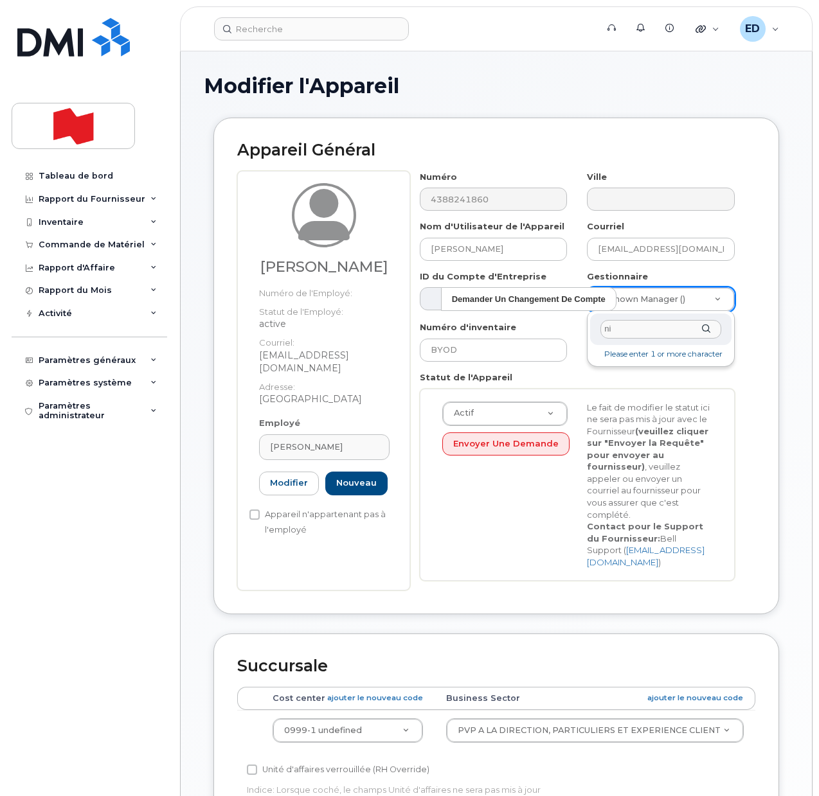
type input "n"
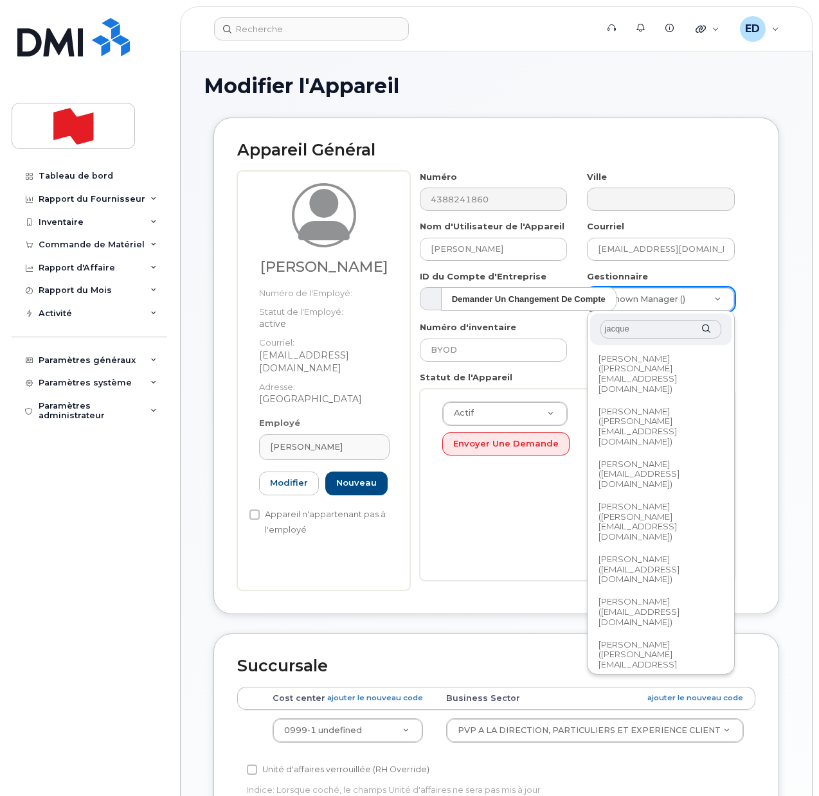
type input "jacques"
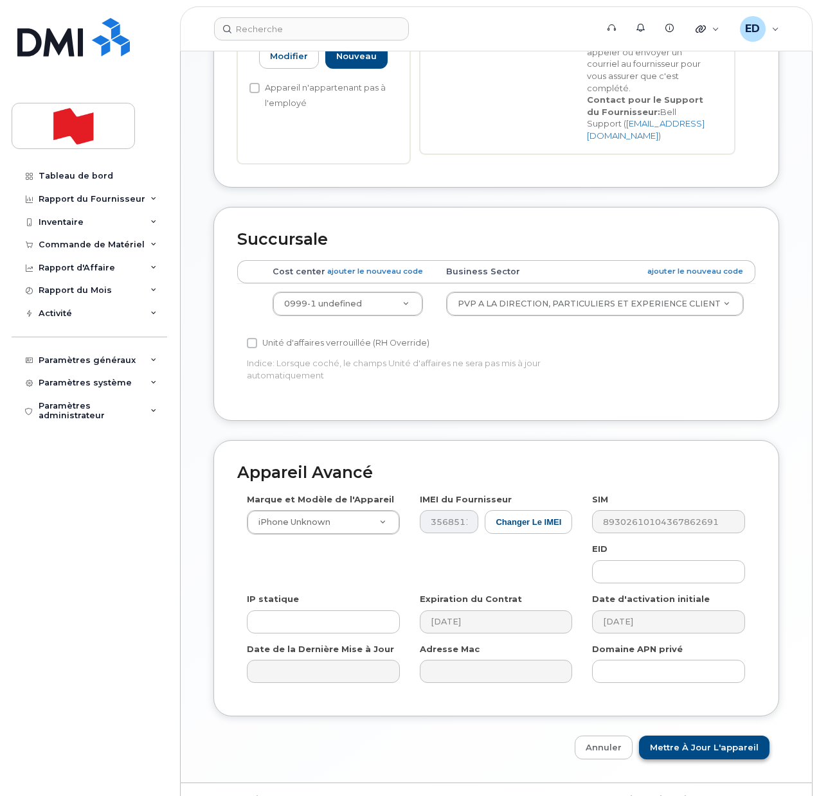
scroll to position [441, 0]
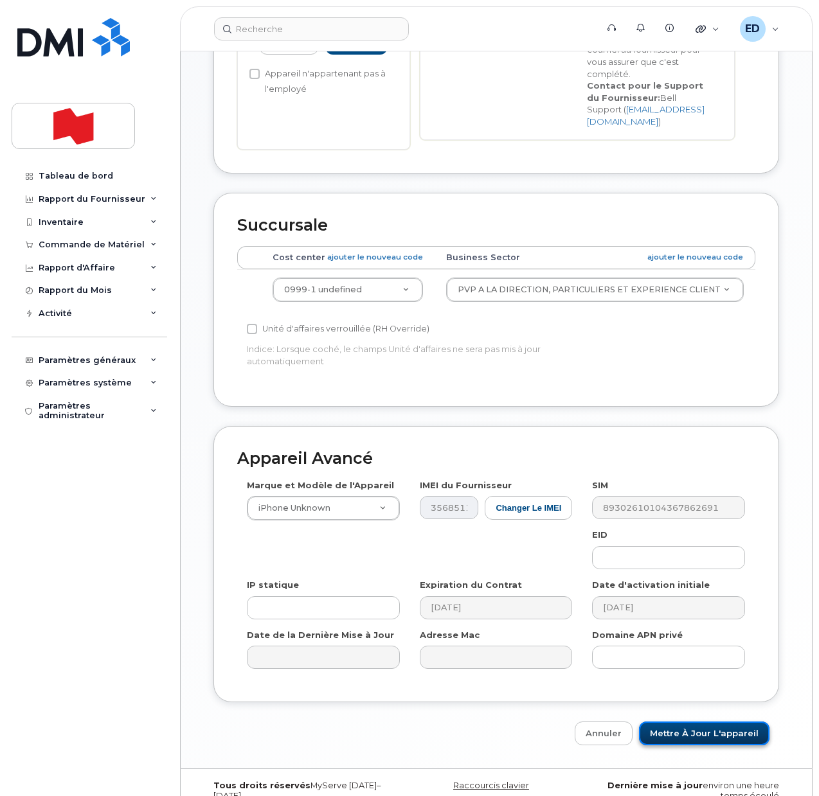
click at [699, 722] on input "Mettre à jour l'appareil" at bounding box center [704, 734] width 130 height 24
type input "Sauvegarde..."
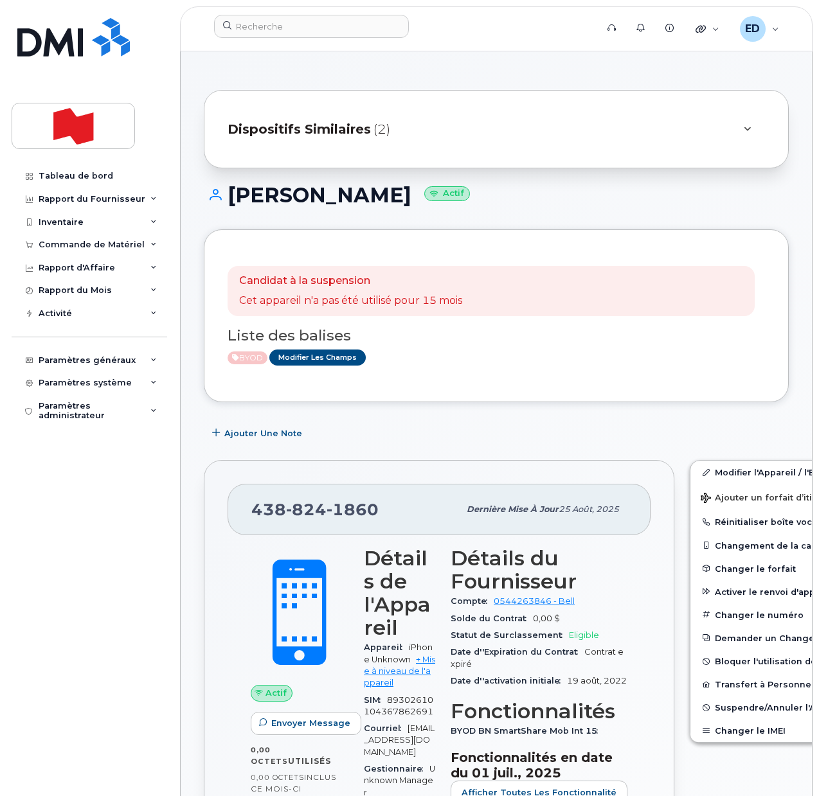
click at [416, 387] on div "Candidat à la suspension Cet appareil n'a pas été utilisé pour 15 mois Liste de…" at bounding box center [496, 315] width 585 height 173
drag, startPoint x: 385, startPoint y: 510, endPoint x: 239, endPoint y: 519, distance: 146.1
click at [239, 519] on div "[PHONE_NUMBER] Dernière mise à jour 25 août, 2025" at bounding box center [438, 509] width 423 height 51
copy span "[PHONE_NUMBER]"
